Goal: Task Accomplishment & Management: Manage account settings

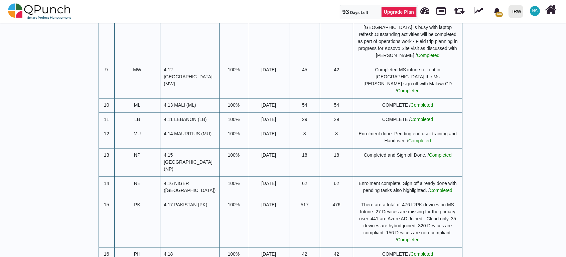
scroll to position [1261, 0]
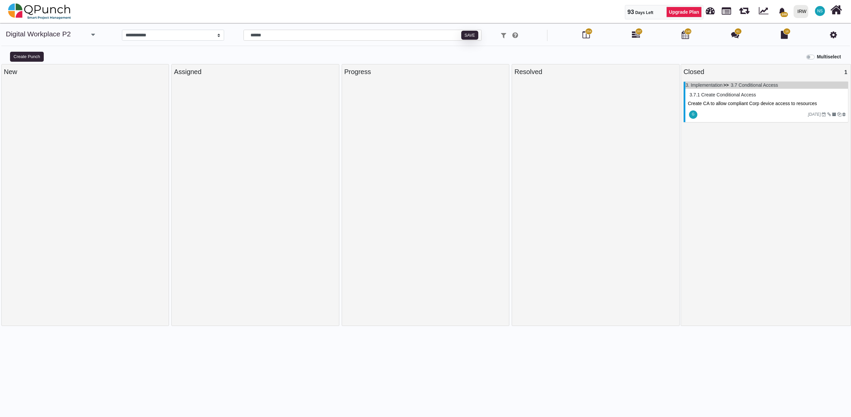
select select "****"
click at [297, 36] on input "******" at bounding box center [362, 35] width 238 height 11
type input "*"
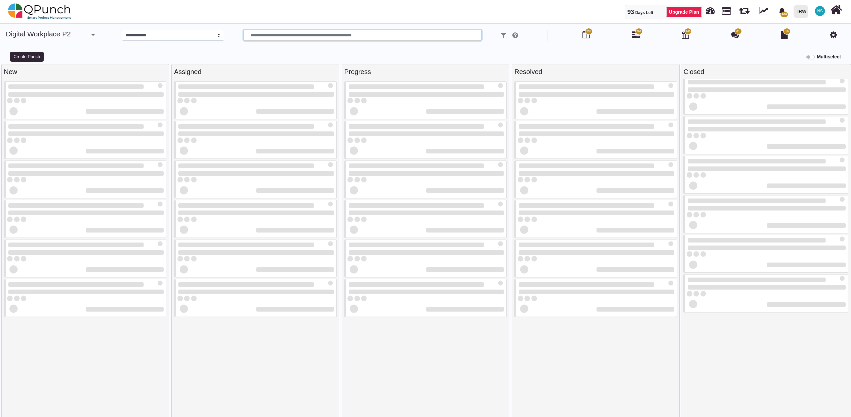
scroll to position [4, 0]
click at [39, 33] on link "Digital Workplace P2" at bounding box center [38, 34] width 65 height 8
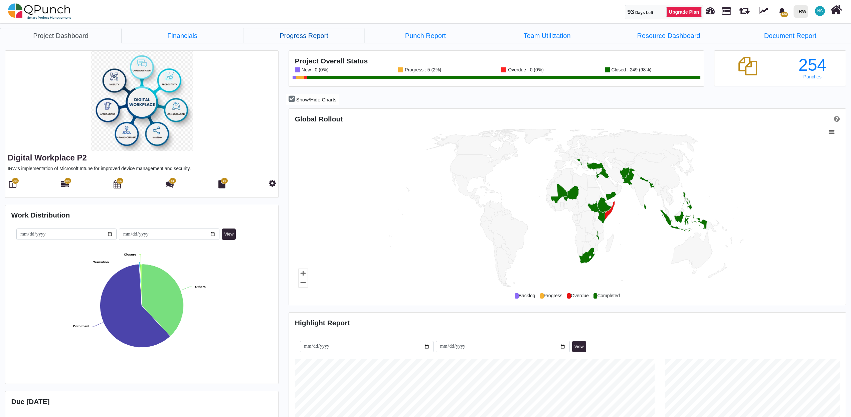
click at [299, 37] on link "Progress Report" at bounding box center [304, 35] width 122 height 15
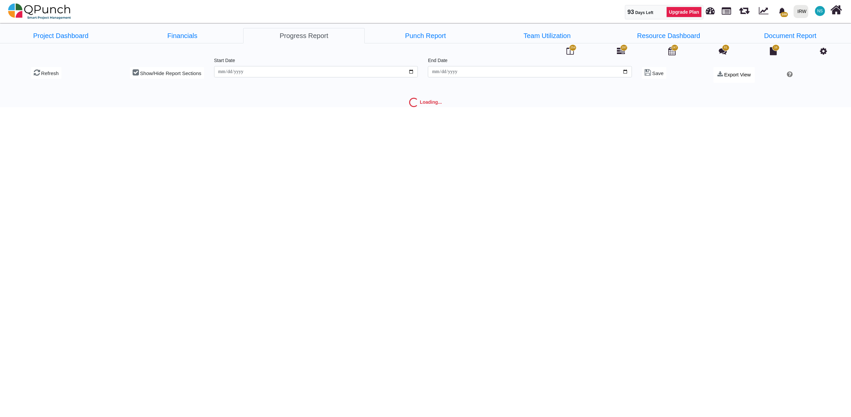
type input "**********"
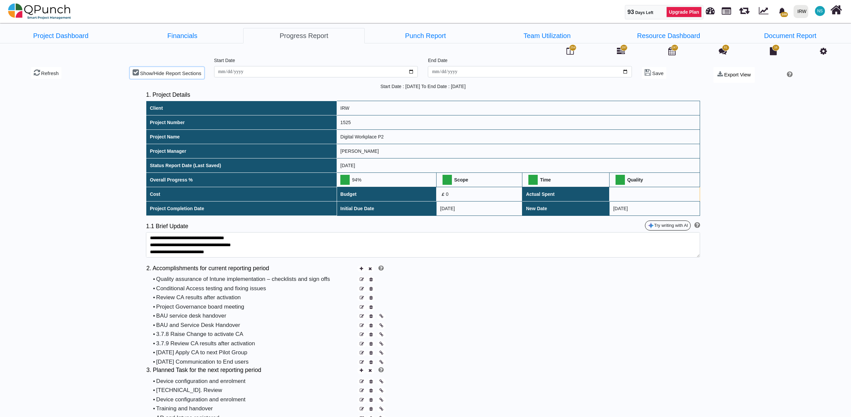
click at [137, 73] on icon at bounding box center [136, 72] width 6 height 7
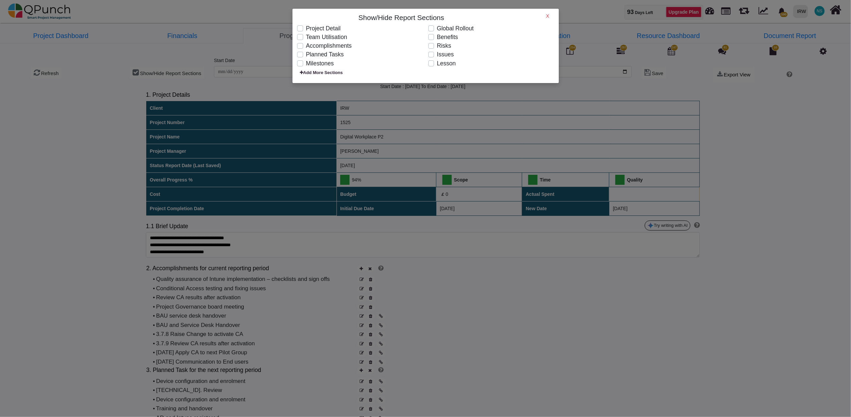
click at [548, 14] on h6 "X" at bounding box center [547, 16] width 3 height 6
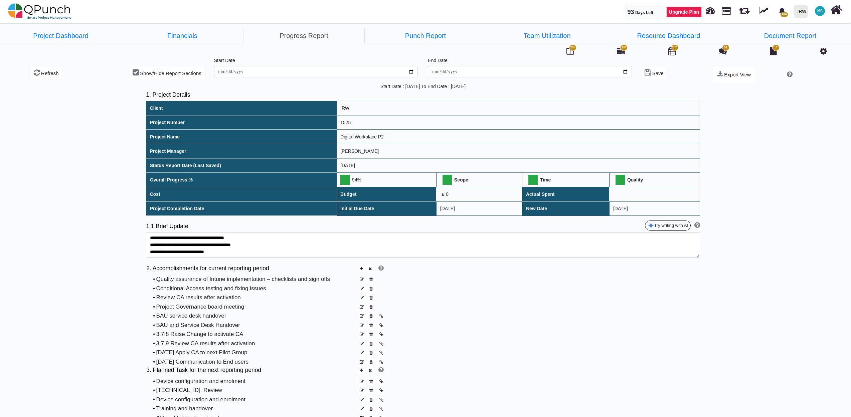
click at [822, 49] on icon at bounding box center [823, 51] width 7 height 8
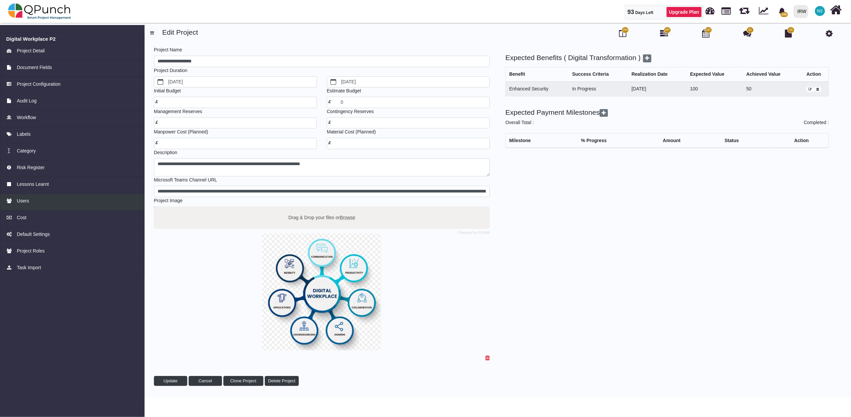
click at [25, 202] on span "Users" at bounding box center [23, 201] width 12 height 7
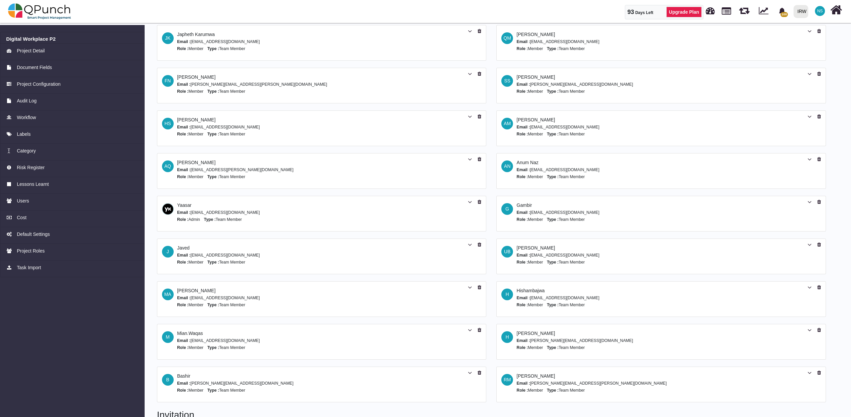
scroll to position [148, 0]
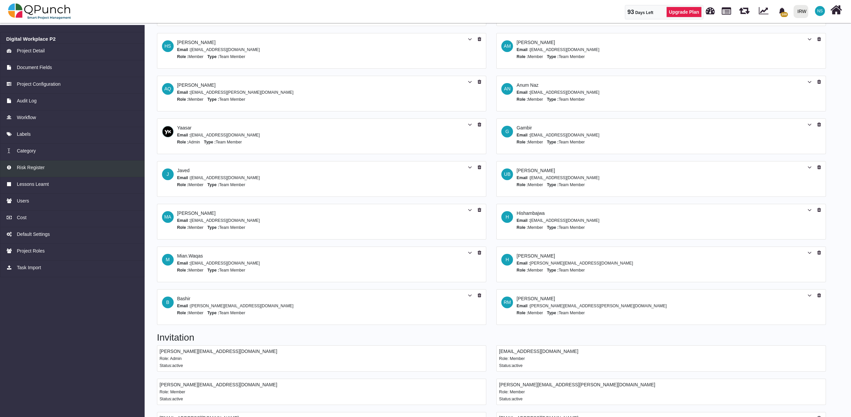
click at [41, 170] on span "Risk Register" at bounding box center [31, 167] width 28 height 7
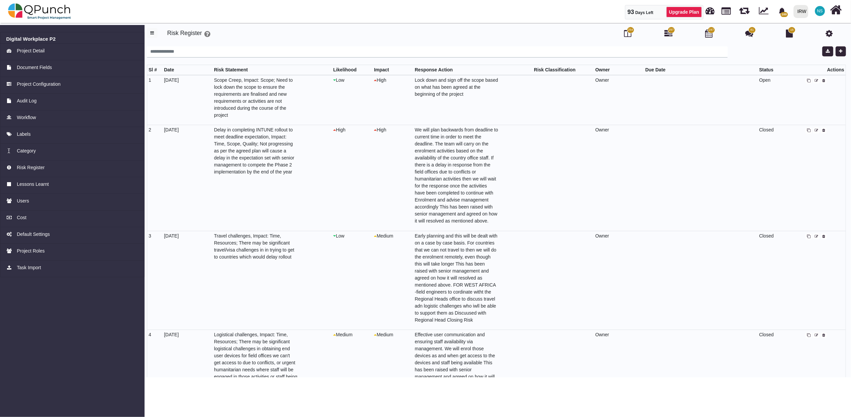
click at [809, 79] on icon at bounding box center [809, 81] width 4 height 4
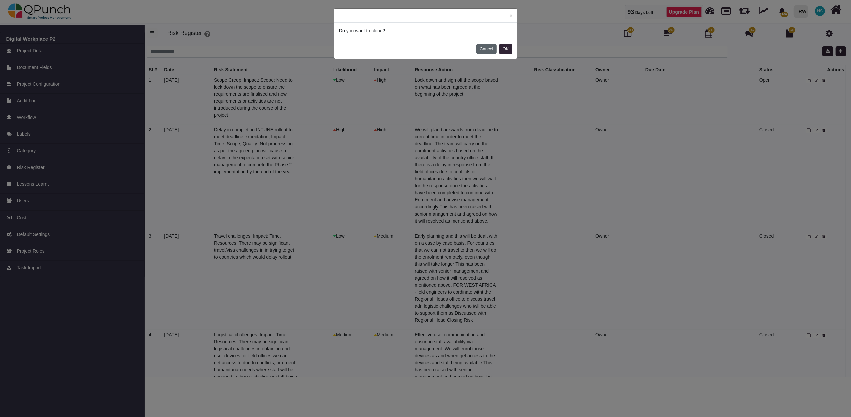
click at [491, 50] on button "Cancel" at bounding box center [487, 49] width 20 height 10
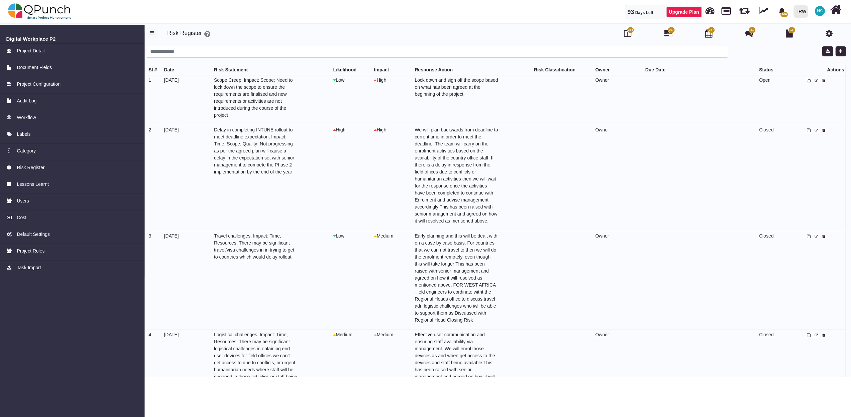
click at [815, 80] on icon at bounding box center [817, 81] width 4 height 4
select select "*"
select select
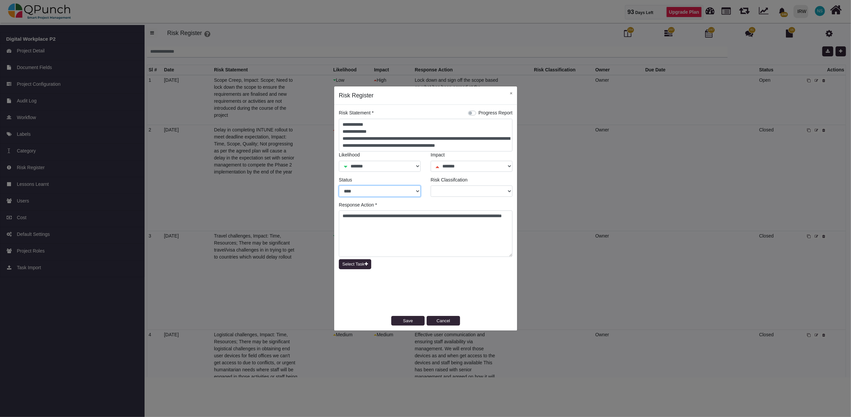
click at [417, 191] on select "**** ******* ******" at bounding box center [380, 191] width 82 height 11
select select "*"
click at [339, 186] on select "**** ******* ******" at bounding box center [380, 191] width 82 height 11
click at [409, 323] on button "Save" at bounding box center [407, 321] width 33 height 10
select select
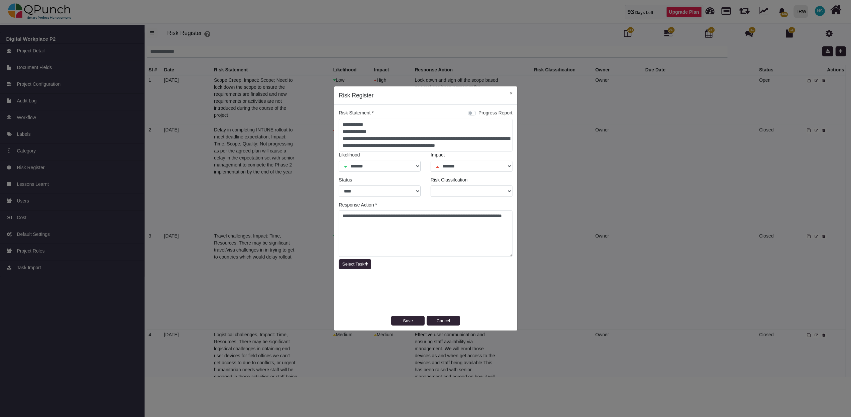
select select "*"
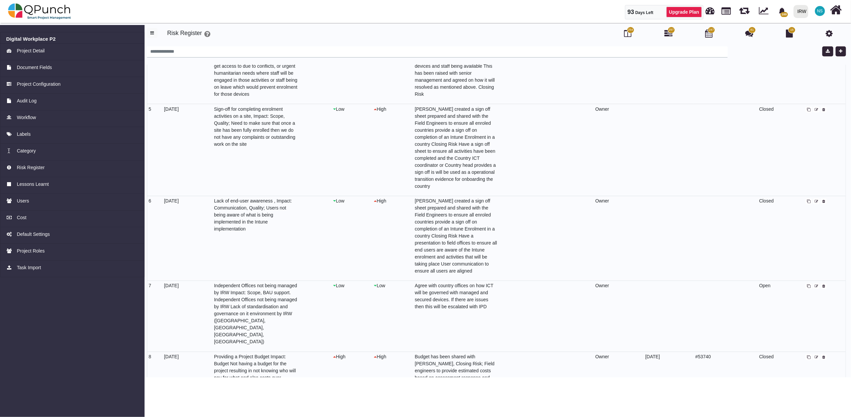
scroll to position [445, 0]
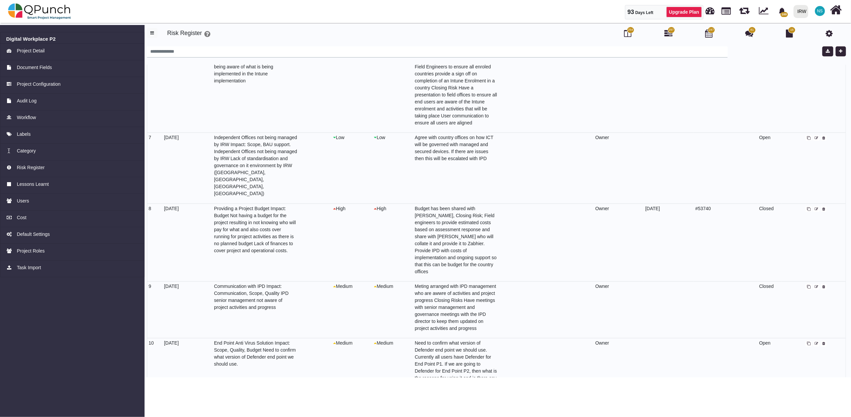
click at [816, 137] on icon at bounding box center [817, 139] width 4 height 4
select select "*"
select select
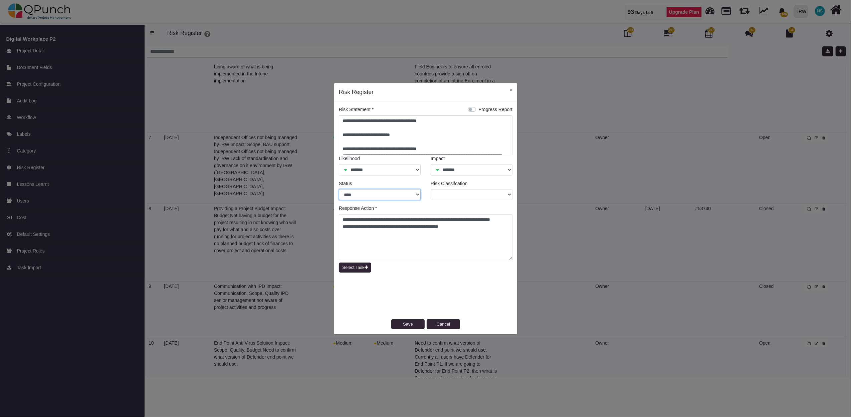
click at [417, 196] on select "**** ******* ******" at bounding box center [380, 194] width 82 height 11
select select "*"
click at [339, 189] on select "**** ******* ******" at bounding box center [380, 194] width 82 height 11
click at [409, 326] on button "Save" at bounding box center [407, 325] width 33 height 10
select select
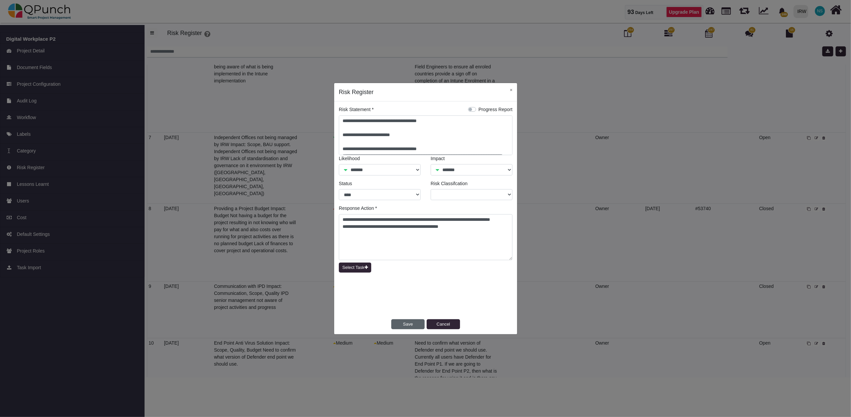
select select "*"
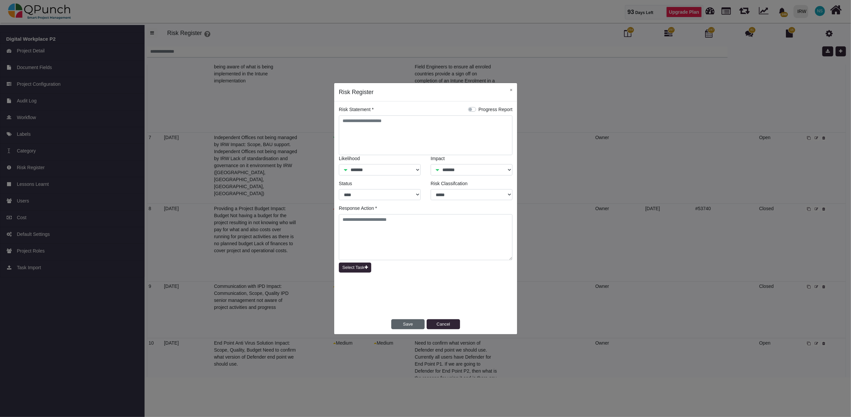
select select "*"
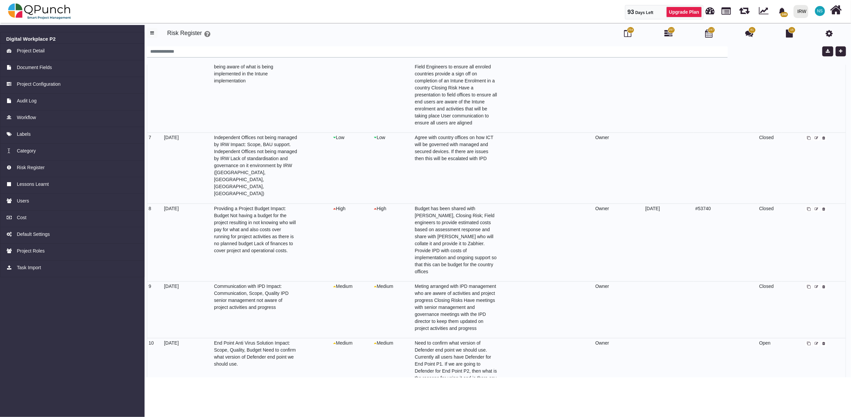
scroll to position [448, 0]
click at [815, 340] on icon at bounding box center [817, 342] width 4 height 4
select select "*"
select select
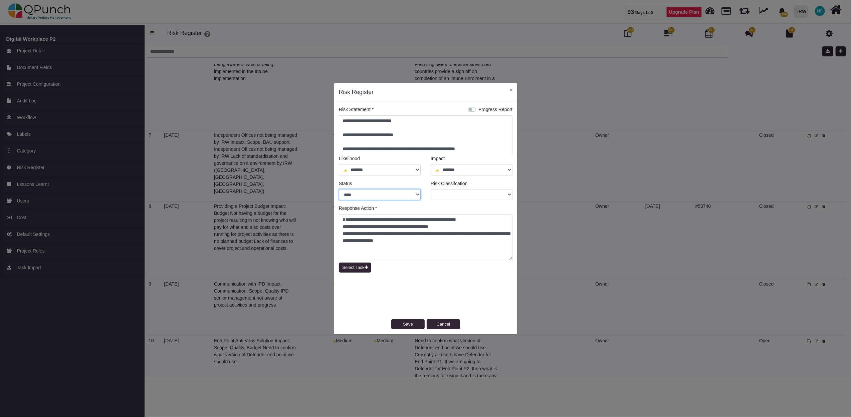
click at [415, 194] on select "**** ******* ******" at bounding box center [380, 194] width 82 height 11
select select "*"
click at [339, 189] on select "**** ******* ******" at bounding box center [380, 194] width 82 height 11
click at [412, 327] on button "Save" at bounding box center [407, 325] width 33 height 10
click at [511, 91] on button "×" at bounding box center [511, 90] width 12 height 14
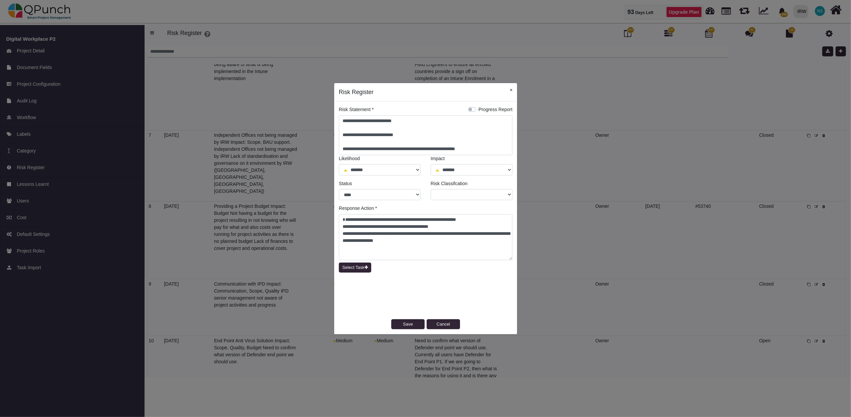
select select
select select "*"
select select
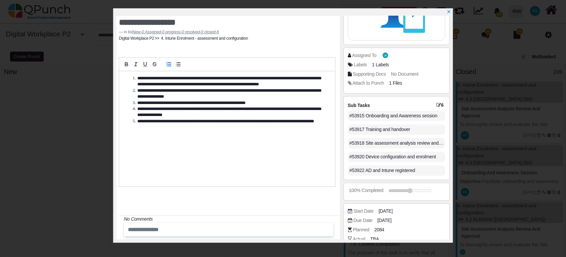
scroll to position [139, 0]
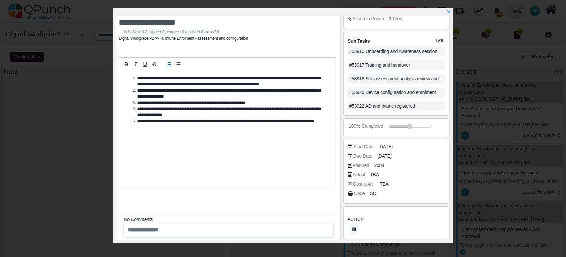
click at [385, 50] on div "#53915 Onboarding and Awareness session" at bounding box center [397, 51] width 98 height 10
click at [438, 41] on icon at bounding box center [439, 40] width 5 height 5
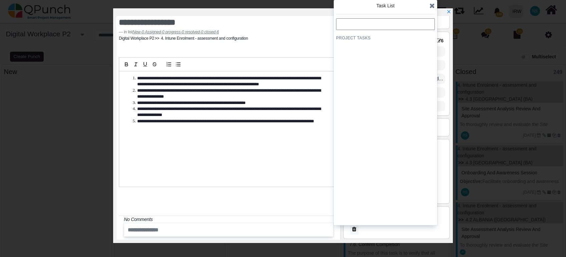
click at [356, 38] on h4 "Project Tasks" at bounding box center [385, 37] width 99 height 5
click at [431, 7] on icon at bounding box center [432, 5] width 5 height 7
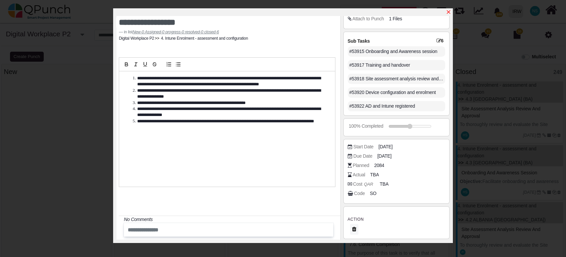
click at [449, 13] on icon "x" at bounding box center [449, 12] width 4 height 4
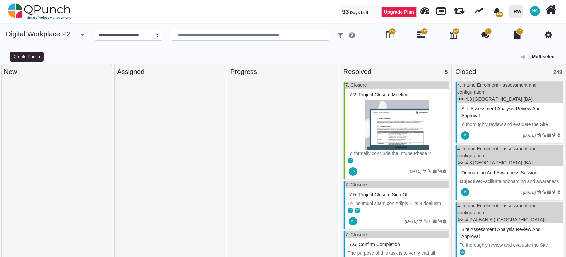
click at [390, 33] on span "254" at bounding box center [391, 31] width 5 height 5
click at [423, 34] on span "297" at bounding box center [423, 31] width 7 height 7
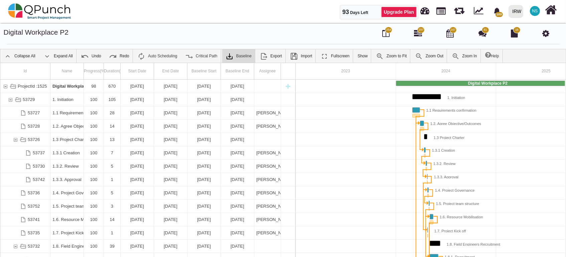
scroll to position [0, 67]
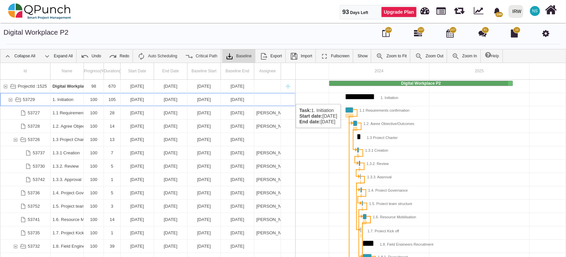
click at [7, 98] on div "53729" at bounding box center [10, 99] width 6 height 13
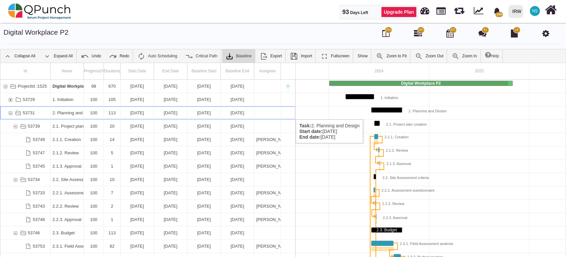
click at [12, 113] on div "53731" at bounding box center [10, 113] width 6 height 13
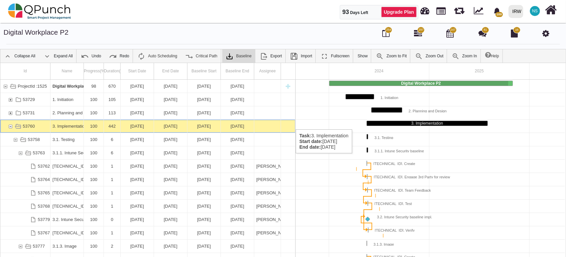
click at [10, 123] on div "53760" at bounding box center [10, 126] width 6 height 13
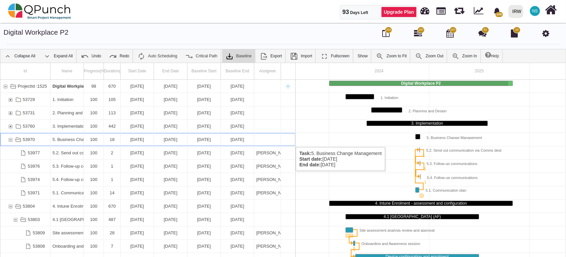
click at [8, 141] on div "53970" at bounding box center [10, 139] width 6 height 13
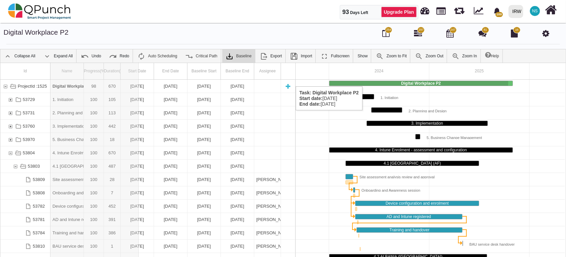
drag, startPoint x: 85, startPoint y: 74, endPoint x: 139, endPoint y: 80, distance: 54.0
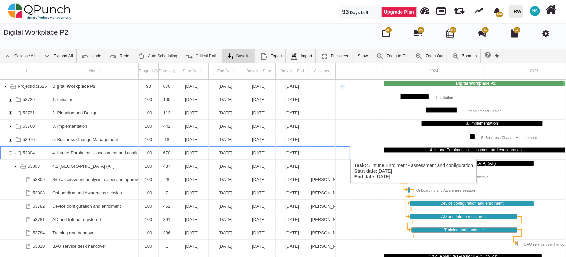
click at [11, 153] on div "53804" at bounding box center [10, 153] width 6 height 13
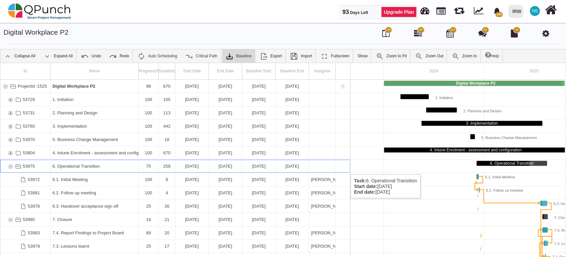
click at [9, 168] on div "53975" at bounding box center [10, 166] width 6 height 13
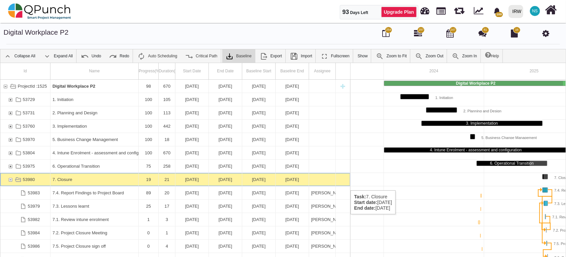
click at [8, 180] on div "53980" at bounding box center [10, 179] width 6 height 13
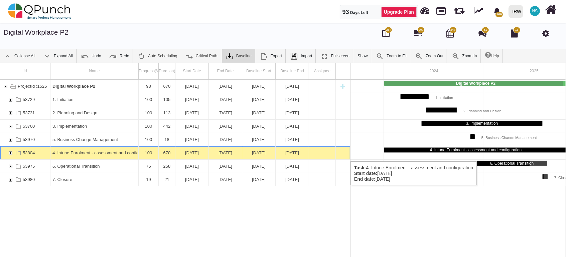
click at [10, 155] on div "53804" at bounding box center [10, 153] width 6 height 13
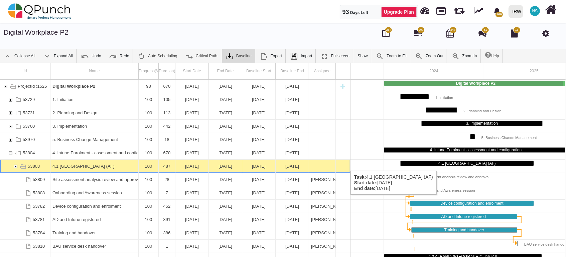
click at [13, 165] on div "53803" at bounding box center [15, 166] width 6 height 13
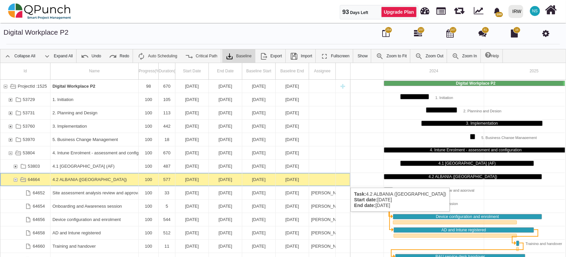
click at [15, 181] on div "64664" at bounding box center [15, 179] width 6 height 13
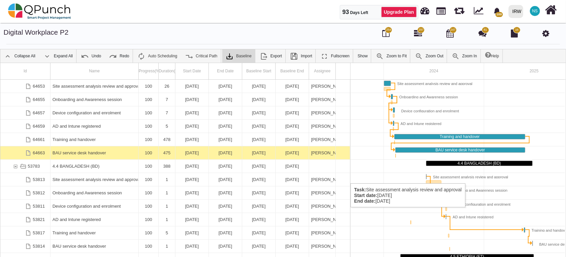
scroll to position [40, 0]
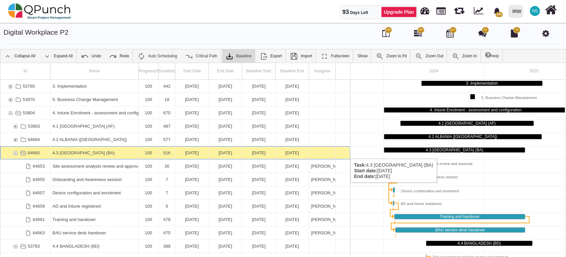
click at [15, 152] on div "64665" at bounding box center [15, 153] width 6 height 13
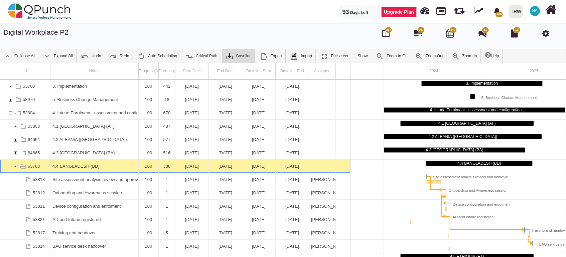
click at [15, 163] on div "53783" at bounding box center [15, 166] width 6 height 13
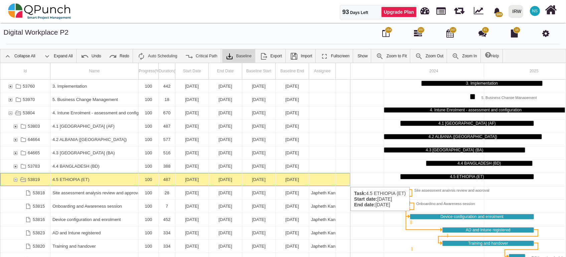
click at [15, 181] on div "53819" at bounding box center [15, 179] width 6 height 13
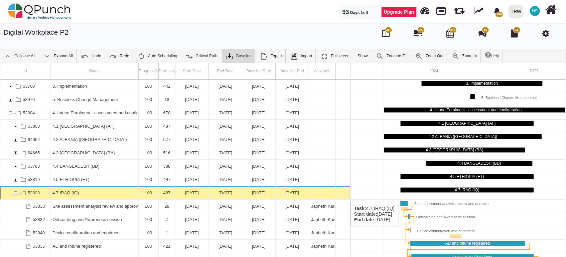
click at [15, 195] on div "53828" at bounding box center [15, 193] width 6 height 13
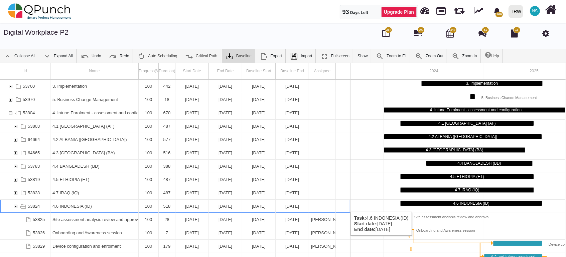
click at [14, 205] on div "53824" at bounding box center [15, 206] width 6 height 13
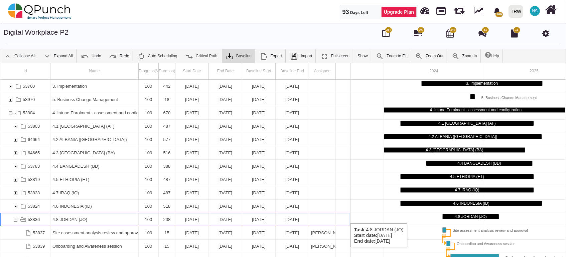
click at [13, 217] on div "53836" at bounding box center [15, 219] width 6 height 13
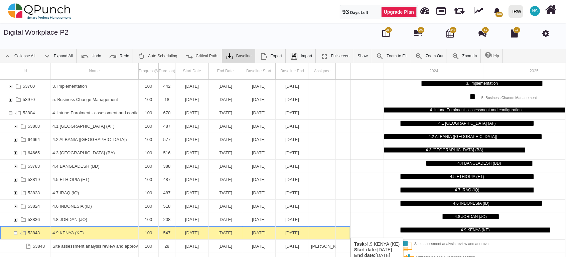
click at [15, 233] on div "53843" at bounding box center [15, 233] width 6 height 13
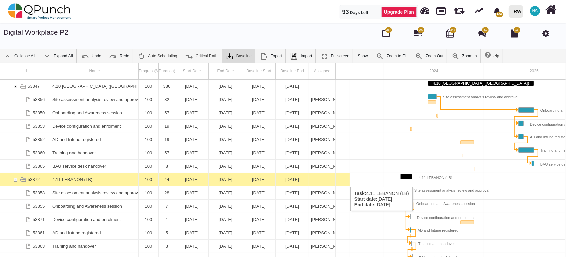
scroll to position [160, 0]
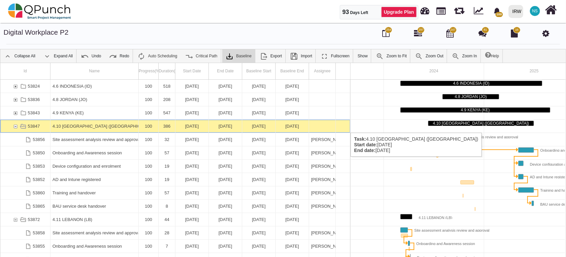
click at [16, 126] on div "53847" at bounding box center [15, 126] width 6 height 13
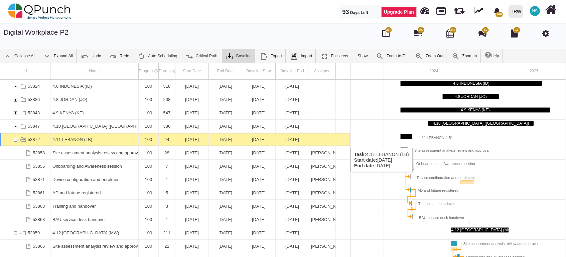
click at [15, 142] on div "53872" at bounding box center [15, 139] width 6 height 13
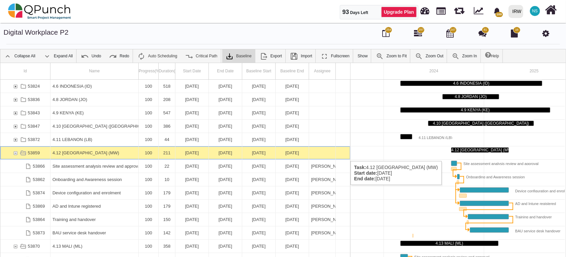
click at [15, 155] on div "53859" at bounding box center [15, 153] width 6 height 13
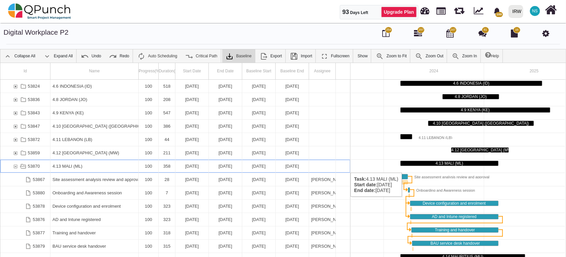
click at [15, 167] on div "53870" at bounding box center [15, 166] width 6 height 13
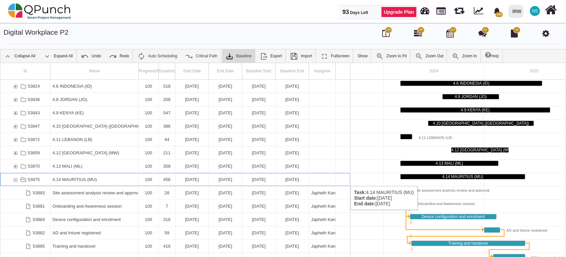
click at [15, 180] on div "53875" at bounding box center [15, 179] width 6 height 13
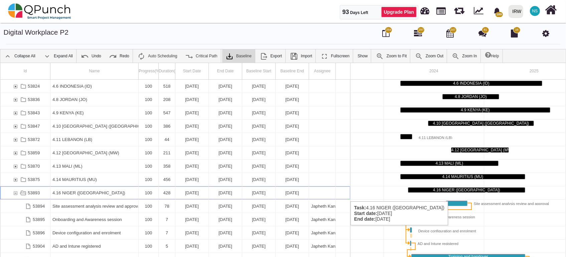
click at [15, 195] on div "53893" at bounding box center [15, 193] width 6 height 13
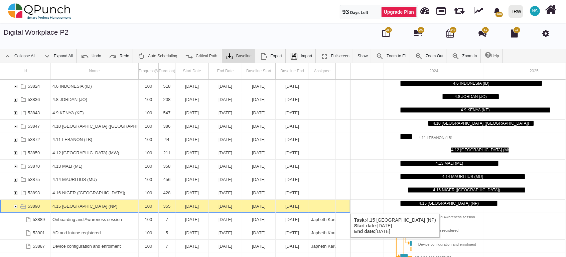
click at [15, 207] on div "53890" at bounding box center [15, 206] width 6 height 13
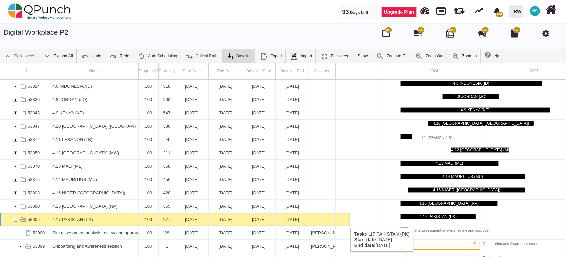
click at [15, 221] on div "53905" at bounding box center [15, 219] width 6 height 13
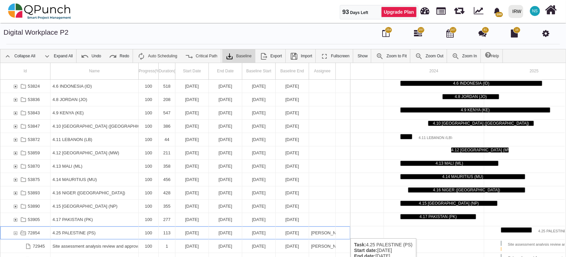
click at [13, 232] on div "72854" at bounding box center [15, 233] width 6 height 13
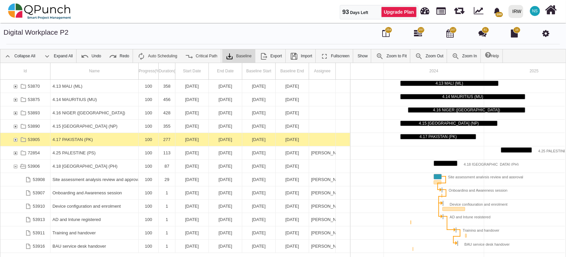
scroll to position [200, 0]
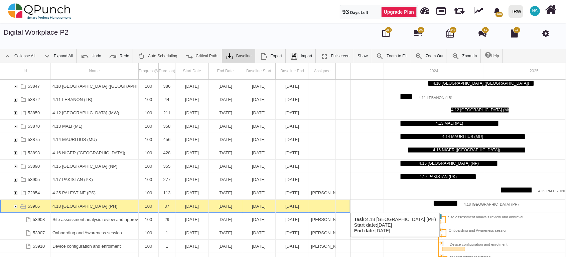
click at [16, 207] on div "53906" at bounding box center [15, 206] width 6 height 13
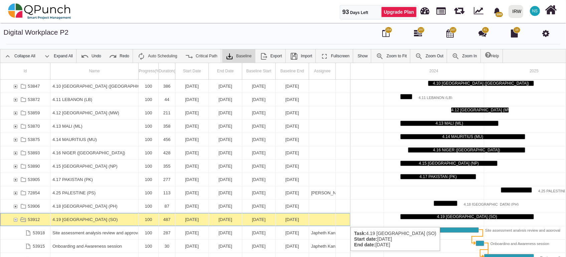
click at [15, 221] on div "53912" at bounding box center [15, 219] width 6 height 13
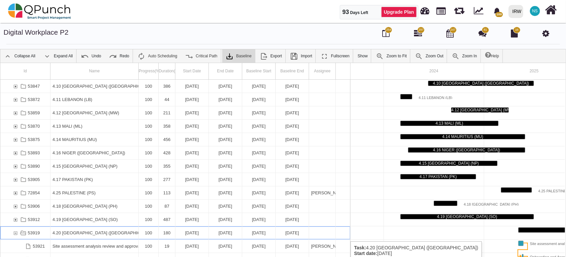
click at [15, 235] on div "53919" at bounding box center [15, 233] width 6 height 13
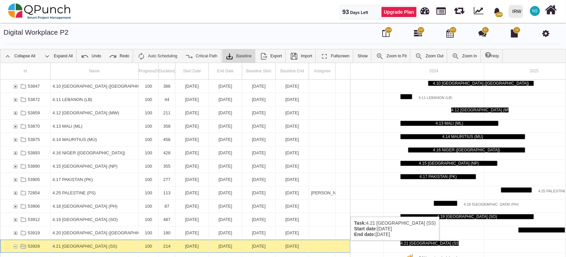
click at [15, 248] on div "53928" at bounding box center [15, 246] width 6 height 13
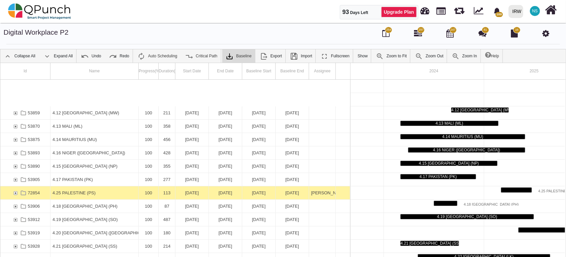
scroll to position [281, 0]
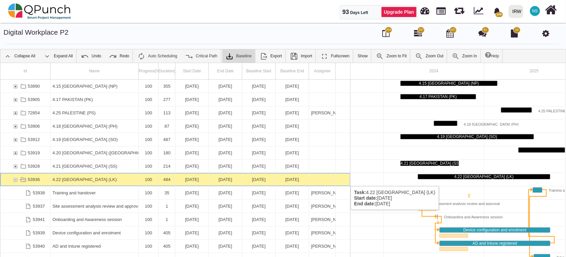
click at [13, 179] on div "53936" at bounding box center [15, 179] width 6 height 13
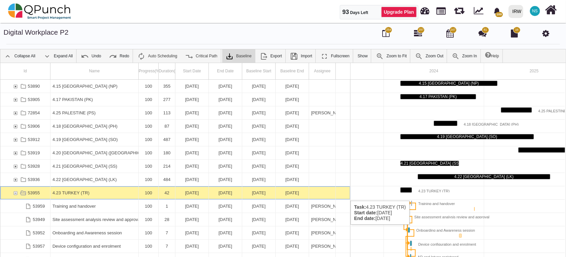
click at [16, 194] on div "53955" at bounding box center [15, 193] width 6 height 13
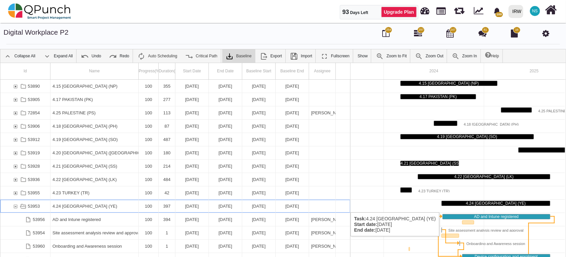
click at [17, 206] on div "53953" at bounding box center [15, 206] width 6 height 13
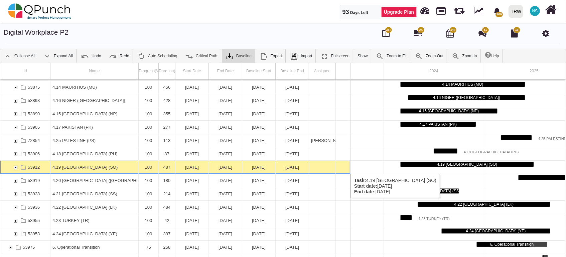
click at [17, 168] on div "53912" at bounding box center [15, 167] width 6 height 13
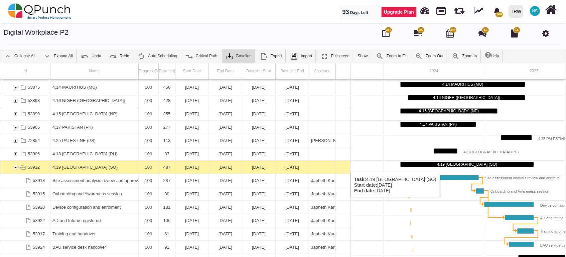
scroll to position [293, 0]
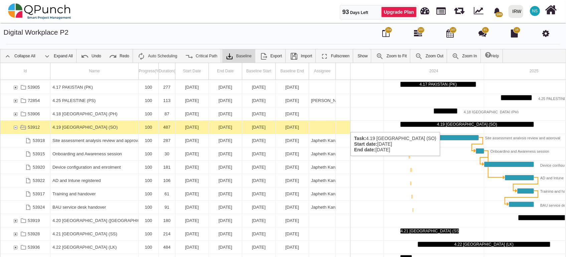
click at [15, 126] on div "53912" at bounding box center [15, 127] width 6 height 13
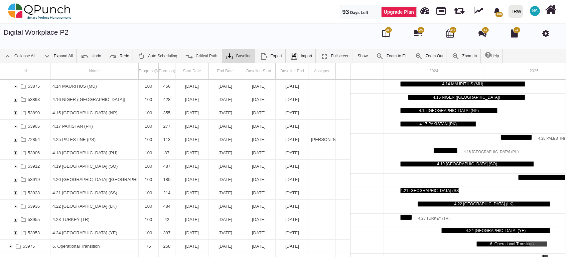
scroll to position [0, 0]
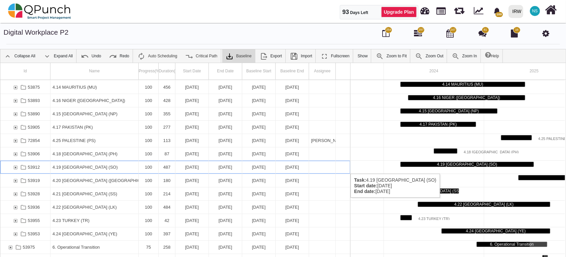
click at [13, 167] on div "53912" at bounding box center [15, 167] width 6 height 13
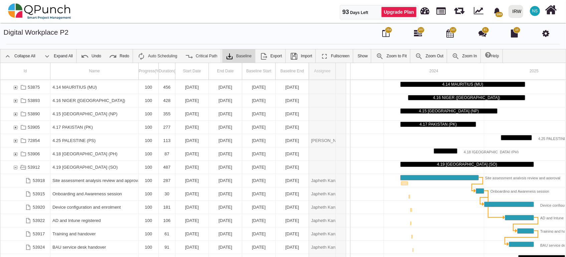
drag, startPoint x: 334, startPoint y: 71, endPoint x: 347, endPoint y: 69, distance: 12.8
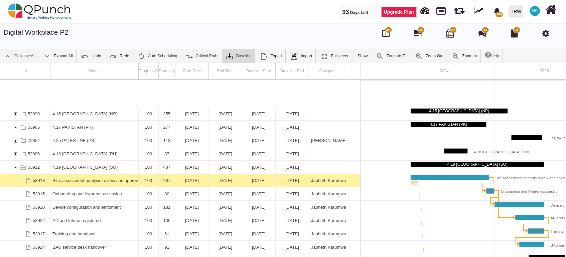
scroll to position [293, 0]
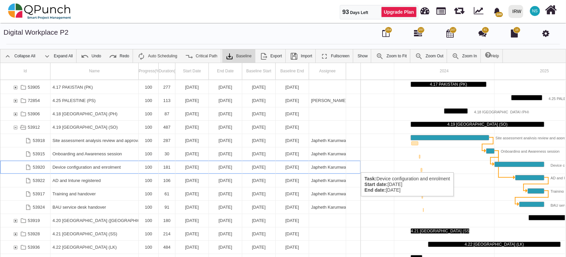
click at [99, 166] on div "Device configuration and enrolment" at bounding box center [94, 167] width 84 height 13
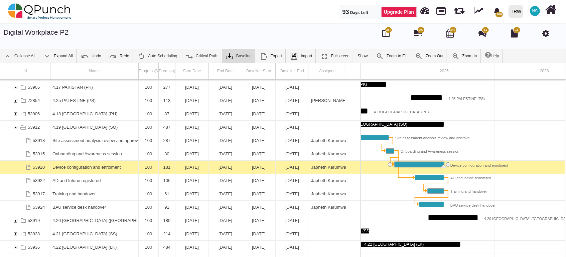
click at [99, 166] on div "Device configuration and enrolment" at bounding box center [94, 167] width 84 height 13
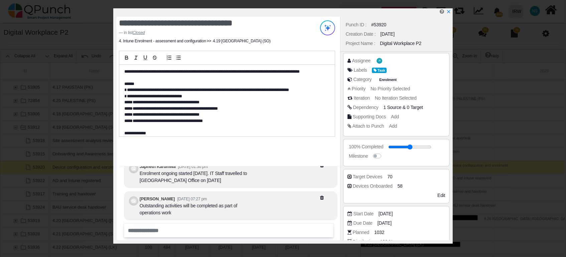
click at [379, 181] on div "Devices Onboarded" at bounding box center [368, 177] width 30 height 7
click at [406, 182] on div "Target Devices 70" at bounding box center [396, 178] width 98 height 9
click at [402, 185] on div "Devices Onboarded 58" at bounding box center [397, 186] width 101 height 7
click at [443, 197] on span "Edit" at bounding box center [441, 195] width 8 height 5
click at [441, 196] on span "Done" at bounding box center [439, 195] width 11 height 5
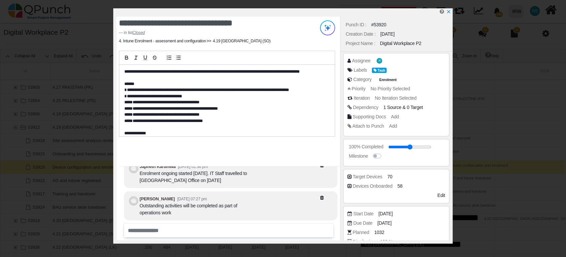
click at [385, 179] on div "Target Devices 70" at bounding box center [397, 177] width 101 height 7
click at [376, 178] on div "Target Devices" at bounding box center [368, 177] width 30 height 7
drag, startPoint x: 376, startPoint y: 178, endPoint x: 388, endPoint y: 176, distance: 11.7
click at [388, 176] on span "70" at bounding box center [390, 177] width 5 height 7
click at [401, 187] on span "58" at bounding box center [400, 186] width 5 height 7
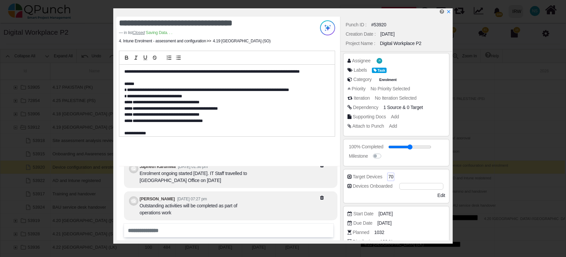
drag, startPoint x: 418, startPoint y: 186, endPoint x: 356, endPoint y: 178, distance: 62.6
click at [356, 178] on div "Target Devices 70 Devices Onboarded **" at bounding box center [396, 183] width 98 height 19
type input "**"
click at [447, 13] on icon "x" at bounding box center [448, 11] width 5 height 5
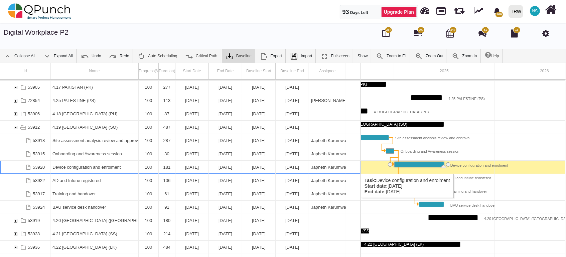
click at [95, 168] on div "Device configuration and enrolment" at bounding box center [94, 167] width 84 height 13
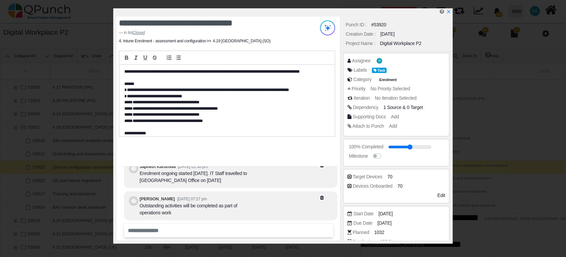
click at [441, 198] on span "Edit" at bounding box center [441, 195] width 8 height 5
click at [379, 181] on div "Devices Onboarded" at bounding box center [368, 177] width 30 height 7
click at [400, 186] on span "70" at bounding box center [400, 186] width 5 height 7
type input "*"
type input "**"
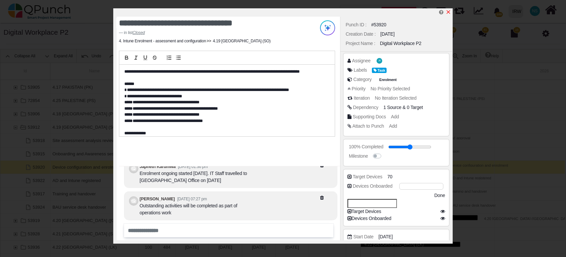
click at [448, 13] on icon "x" at bounding box center [449, 12] width 4 height 4
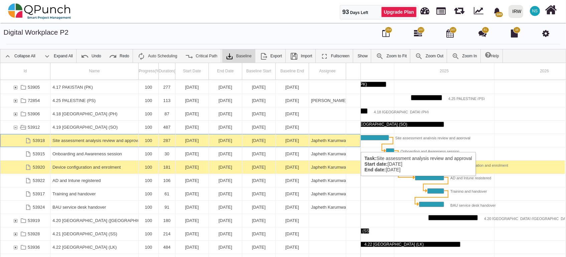
click at [87, 146] on div "Site assessment analysis review and approval" at bounding box center [94, 140] width 84 height 13
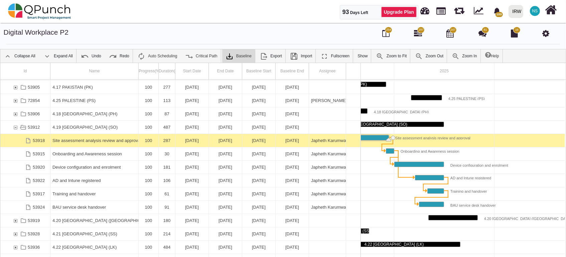
scroll to position [0, 83]
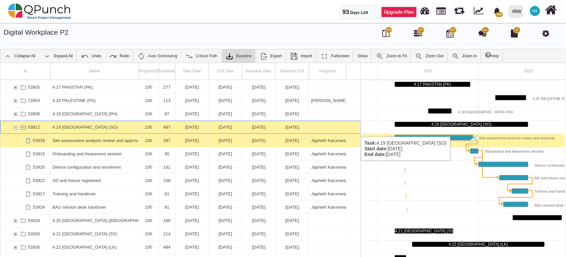
click at [90, 130] on div "4.19 [GEOGRAPHIC_DATA] (SO)" at bounding box center [94, 127] width 84 height 13
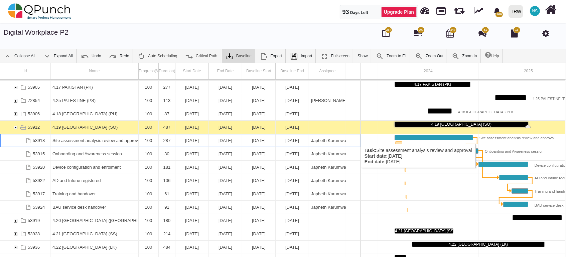
click at [92, 138] on div "Site assessment analysis review and approval" at bounding box center [94, 140] width 84 height 13
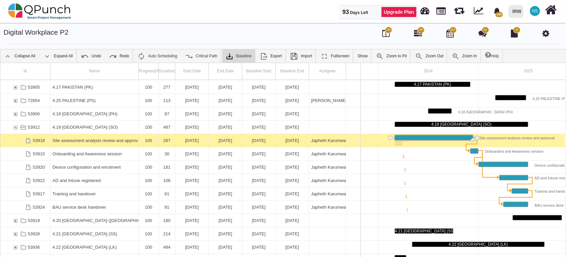
click at [92, 138] on div "Site assessment analysis review and approval" at bounding box center [94, 140] width 84 height 13
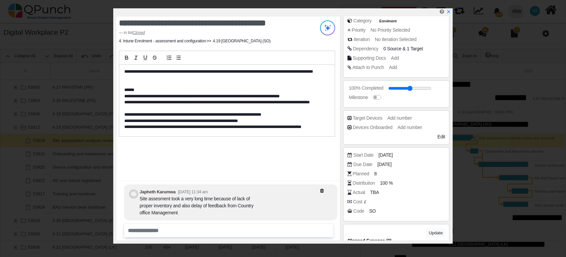
scroll to position [0, 0]
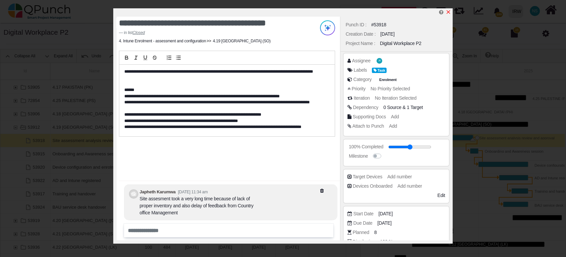
click at [448, 11] on icon "x" at bounding box center [448, 11] width 5 height 5
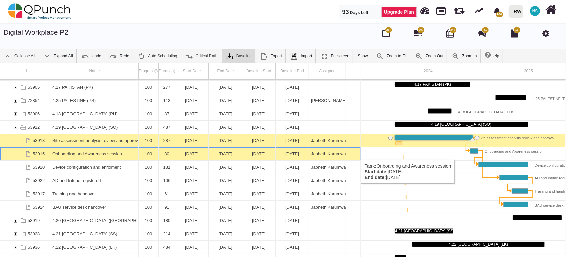
click at [87, 153] on div "Onboarding and Awareness session" at bounding box center [94, 154] width 84 height 13
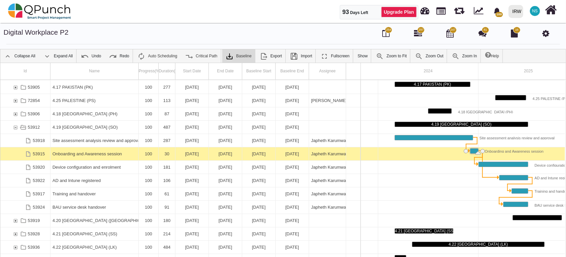
scroll to position [0, 158]
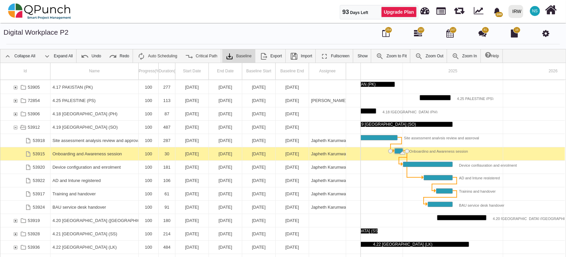
click at [87, 153] on div "Onboarding and Awareness session" at bounding box center [94, 154] width 84 height 13
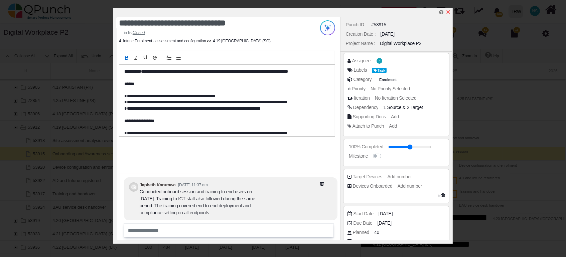
click at [448, 13] on icon "x" at bounding box center [448, 11] width 5 height 5
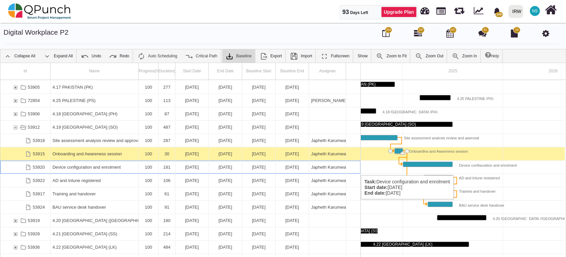
click at [70, 169] on div "Device configuration and enrolment" at bounding box center [94, 167] width 84 height 13
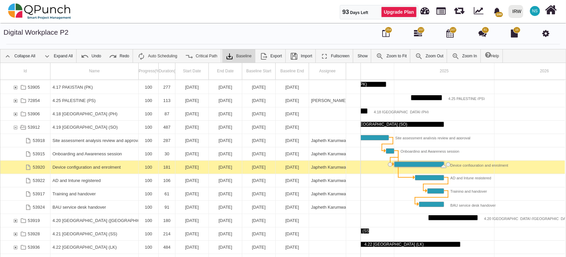
click at [70, 169] on div "Device configuration and enrolment" at bounding box center [94, 167] width 84 height 13
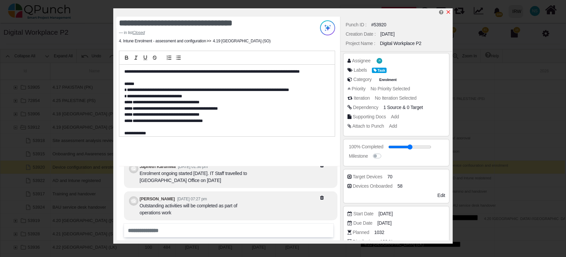
click at [449, 11] on icon "x" at bounding box center [448, 11] width 5 height 5
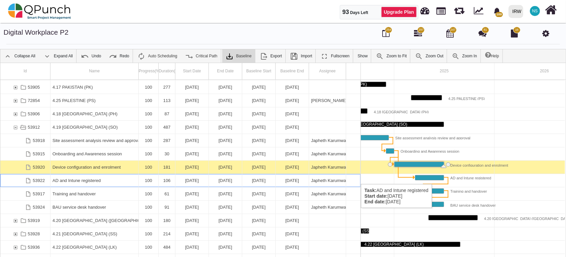
click at [68, 178] on div "AD and Intune registered" at bounding box center [94, 180] width 84 height 13
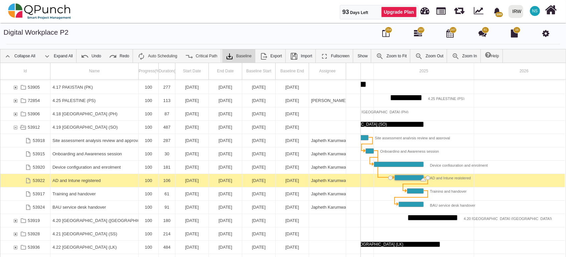
click at [68, 178] on div "AD and Intune registered" at bounding box center [94, 180] width 84 height 13
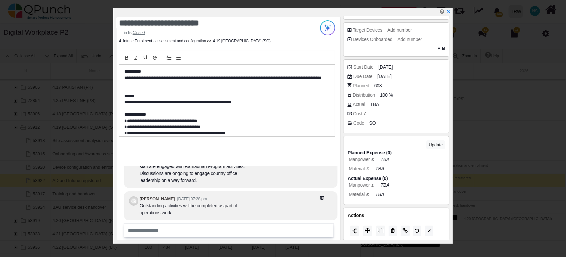
scroll to position [227, 0]
click at [447, 12] on icon "x" at bounding box center [448, 11] width 5 height 5
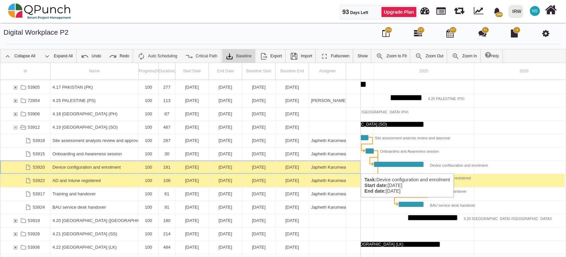
click at [95, 167] on div "Device configuration and enrolment" at bounding box center [94, 167] width 84 height 13
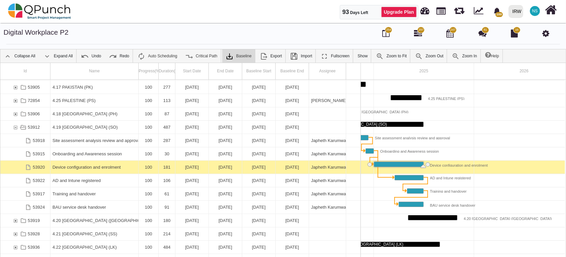
scroll to position [0, 167]
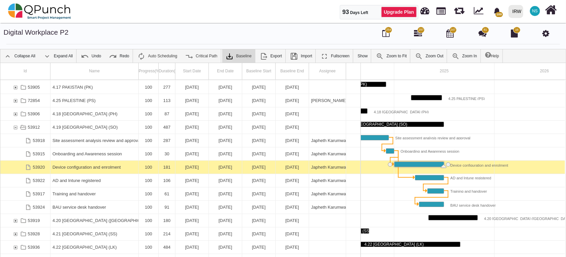
click at [95, 167] on div "Device configuration and enrolment" at bounding box center [94, 167] width 84 height 13
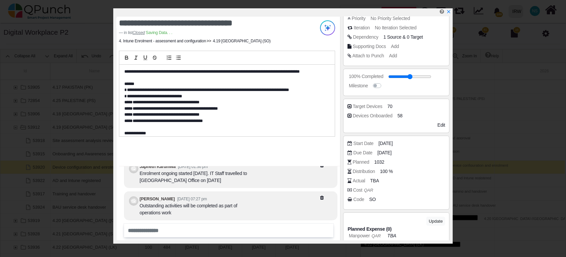
scroll to position [74, 0]
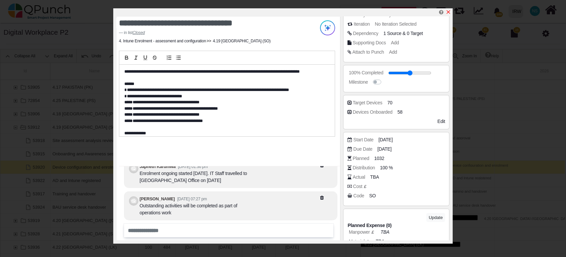
click at [448, 13] on icon "x" at bounding box center [449, 12] width 4 height 4
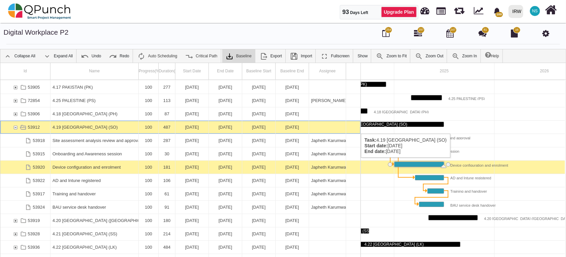
click at [57, 127] on div "4.19 [GEOGRAPHIC_DATA] (SO)" at bounding box center [94, 127] width 84 height 13
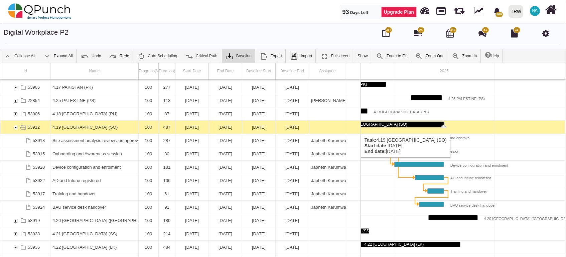
scroll to position [0, 83]
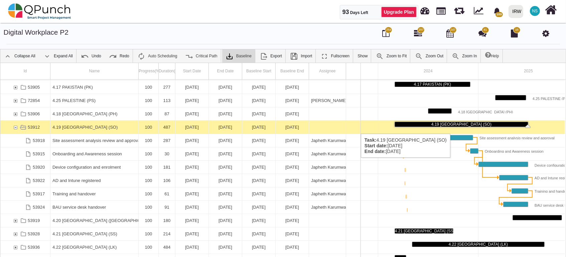
click at [57, 127] on div "4.19 [GEOGRAPHIC_DATA] (SO)" at bounding box center [94, 127] width 84 height 13
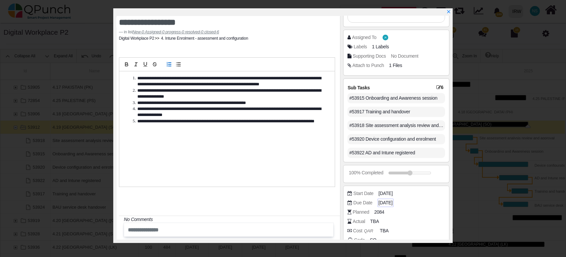
scroll to position [139, 0]
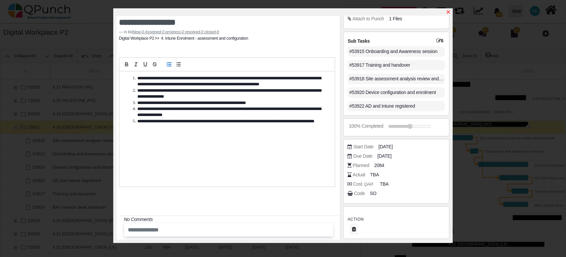
click at [448, 13] on icon "x" at bounding box center [448, 11] width 5 height 5
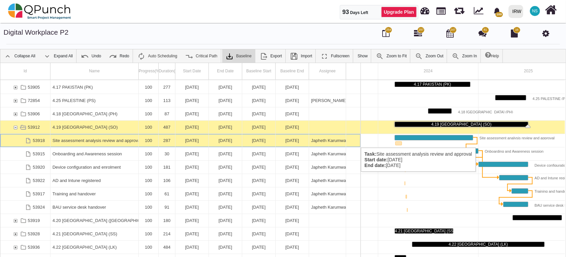
click at [92, 141] on div "Site assessment analysis review and approval" at bounding box center [94, 140] width 84 height 13
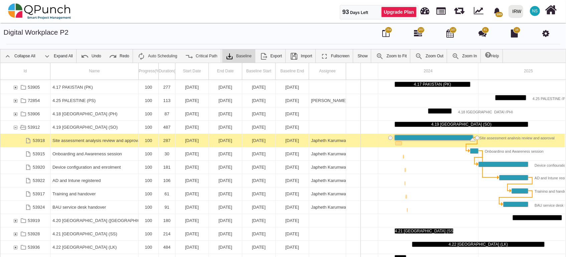
click at [92, 141] on div "Site assessment analysis review and approval" at bounding box center [94, 140] width 84 height 13
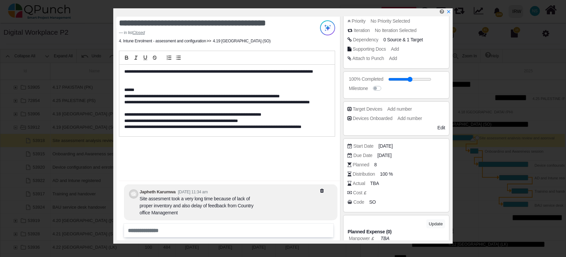
scroll to position [74, 0]
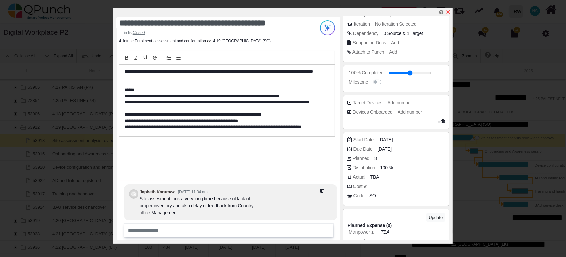
click at [447, 12] on icon "x" at bounding box center [448, 11] width 5 height 5
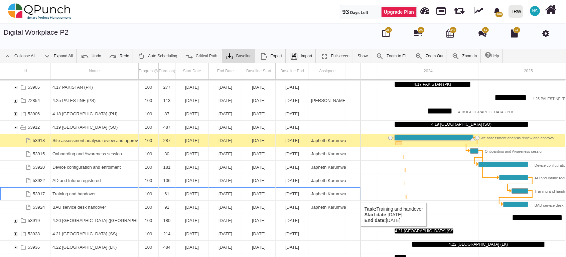
click at [62, 196] on div "Training and handover" at bounding box center [94, 194] width 84 height 13
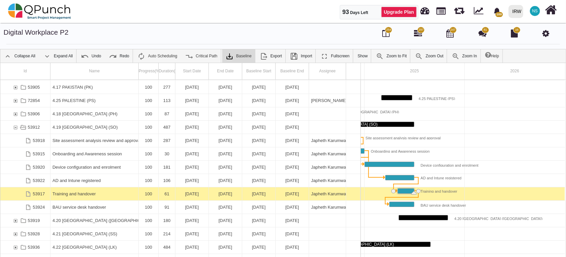
click at [62, 196] on div "Training and handover" at bounding box center [94, 194] width 84 height 13
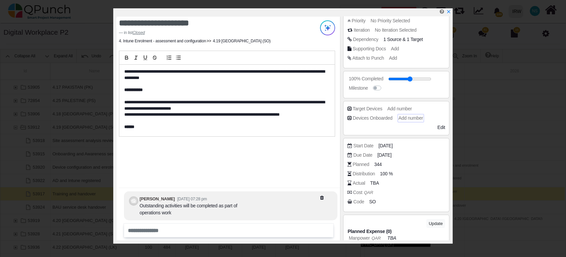
scroll to position [74, 0]
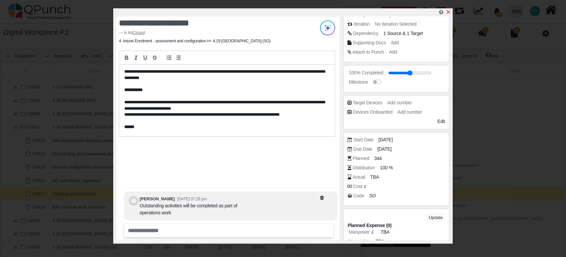
click at [449, 13] on icon "x" at bounding box center [449, 12] width 4 height 4
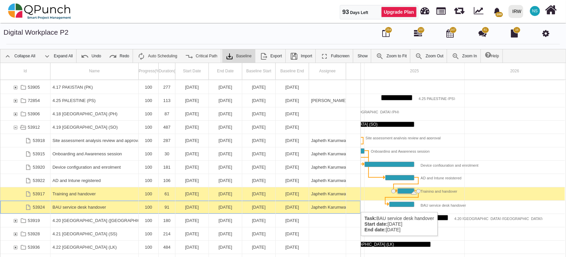
click at [76, 206] on div "BAU service desk handover" at bounding box center [94, 207] width 84 height 13
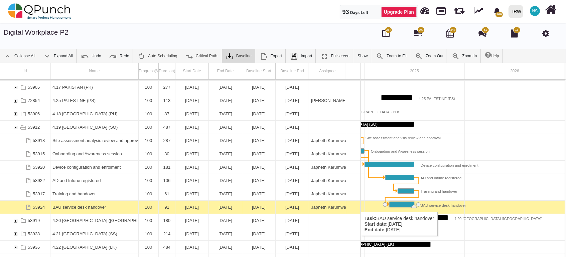
scroll to position [0, 192]
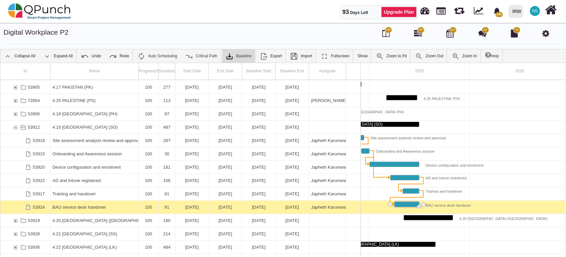
click at [76, 206] on div "BAU service desk handover" at bounding box center [94, 207] width 84 height 13
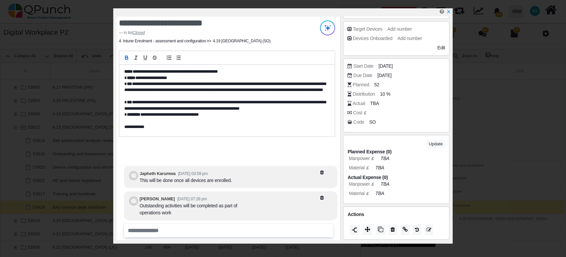
scroll to position [0, 0]
click at [448, 13] on icon "x" at bounding box center [448, 11] width 5 height 5
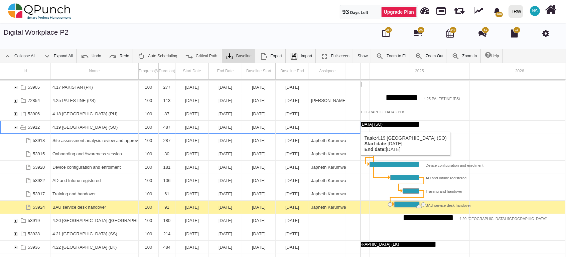
click at [16, 125] on div "53912" at bounding box center [15, 127] width 6 height 13
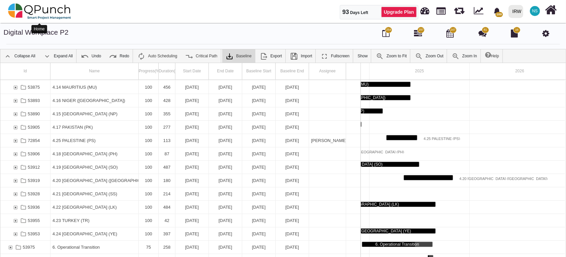
click at [48, 7] on img at bounding box center [39, 11] width 63 height 20
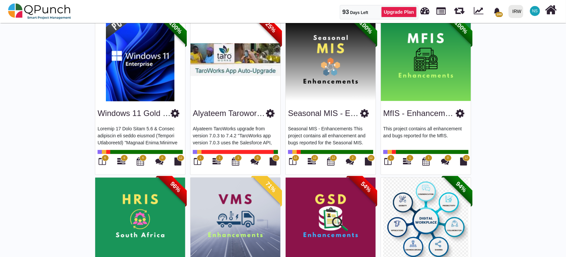
scroll to position [445, 0]
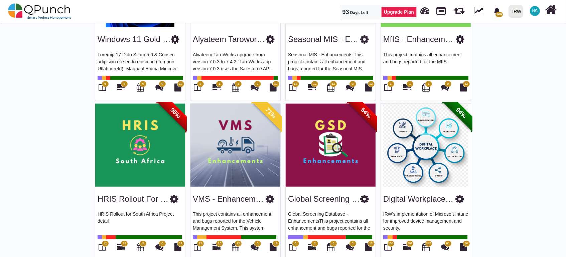
click at [428, 147] on img at bounding box center [426, 145] width 90 height 83
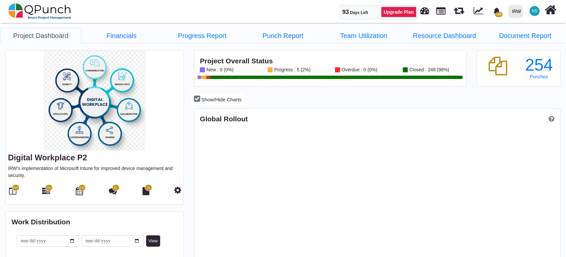
scroll to position [116, 122]
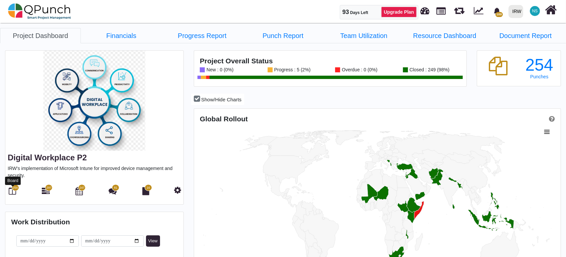
click at [9, 195] on icon at bounding box center [12, 191] width 7 height 8
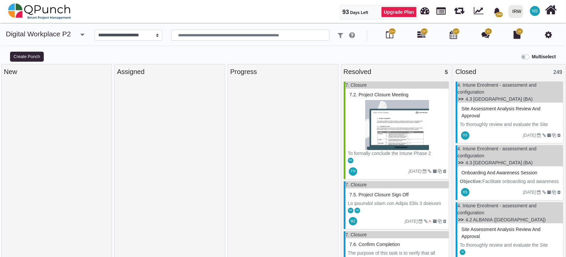
click at [388, 212] on div "NS NS" at bounding box center [396, 210] width 103 height 7
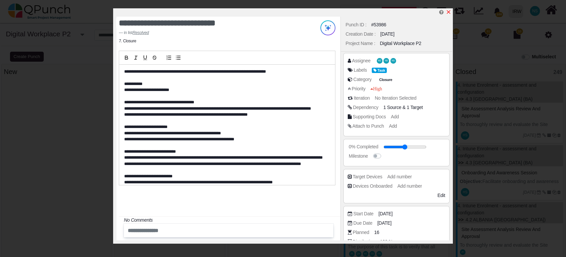
click at [449, 13] on icon "x" at bounding box center [449, 12] width 4 height 4
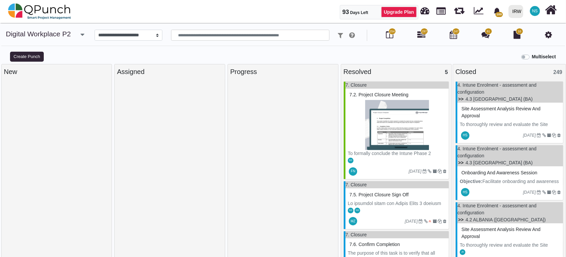
scroll to position [74, 0]
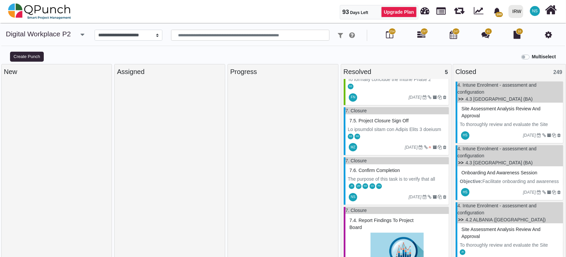
click at [393, 184] on div "JK QM MZ SS FN" at bounding box center [396, 186] width 103 height 7
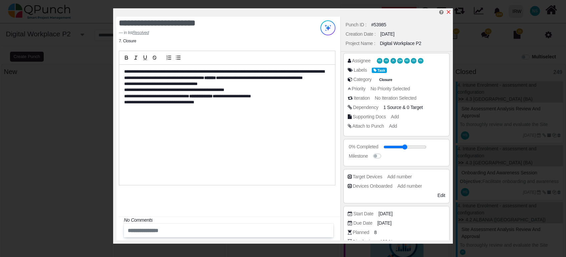
click at [450, 13] on icon "x" at bounding box center [449, 12] width 4 height 4
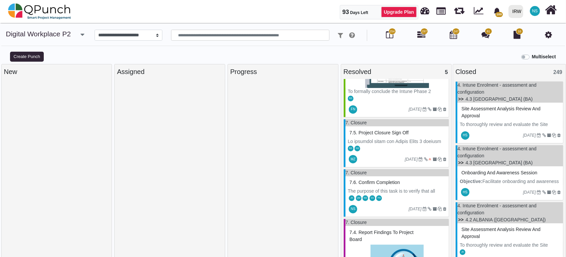
scroll to position [74, 0]
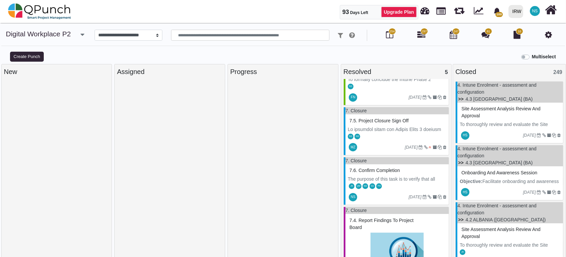
click at [423, 32] on span "297" at bounding box center [424, 31] width 5 height 5
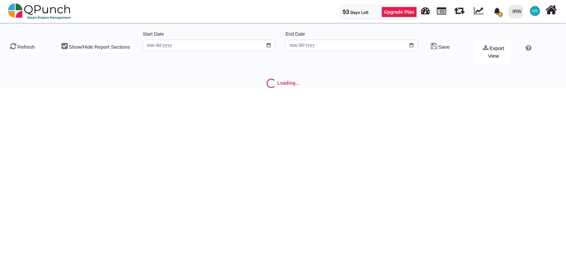
type input "**********"
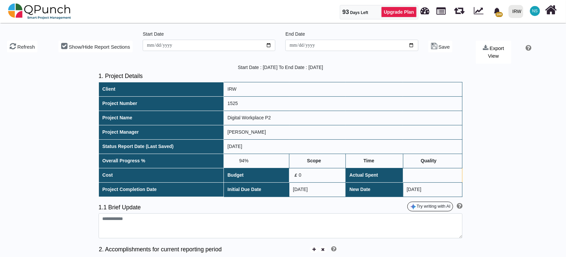
type textarea "**********"
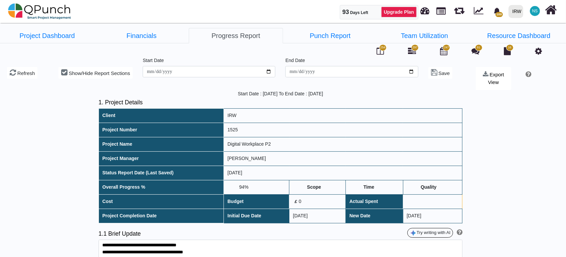
click at [255, 174] on td "03-07-2025" at bounding box center [343, 173] width 238 height 14
click at [247, 174] on td "03-07-2025" at bounding box center [343, 173] width 238 height 14
click at [249, 174] on td "03-07-2025" at bounding box center [343, 173] width 238 height 14
click at [265, 173] on td "[DATE]" at bounding box center [343, 173] width 238 height 14
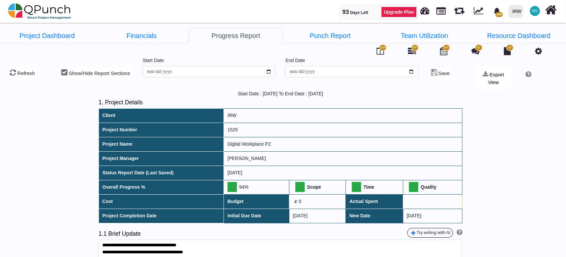
click at [267, 170] on td "[DATE]" at bounding box center [343, 173] width 238 height 14
click at [246, 171] on td "[DATE]" at bounding box center [343, 173] width 238 height 14
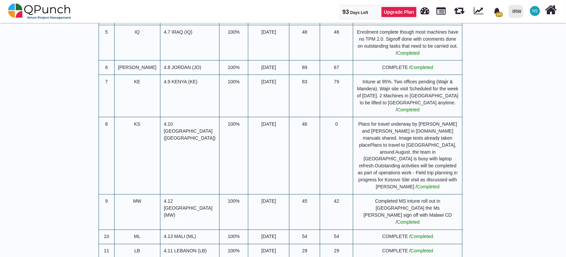
scroll to position [1261, 0]
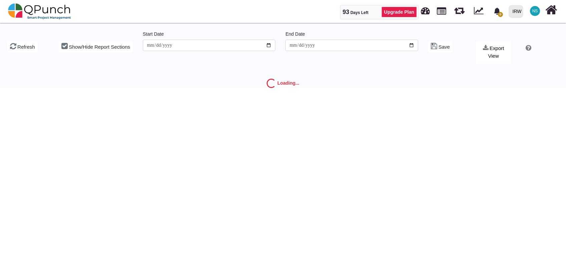
type input "**********"
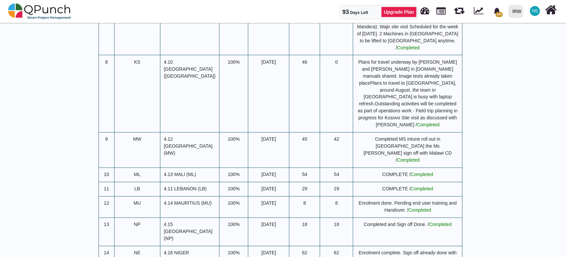
scroll to position [1187, 0]
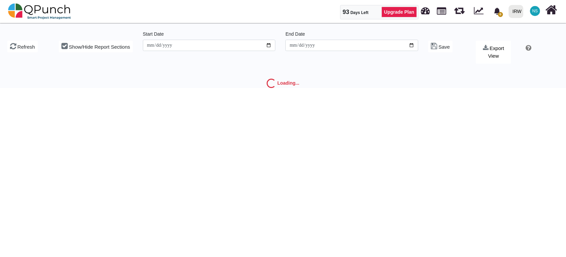
type input "**********"
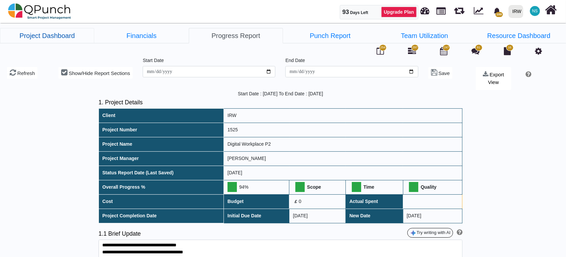
click at [38, 40] on link "Project Dashboard" at bounding box center [47, 35] width 94 height 15
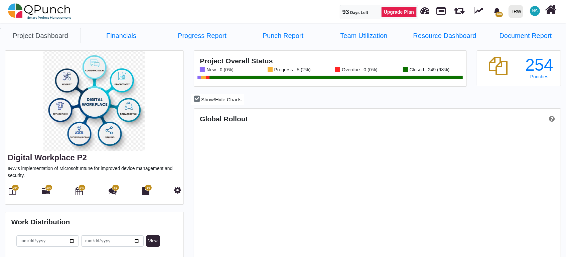
scroll to position [116, 122]
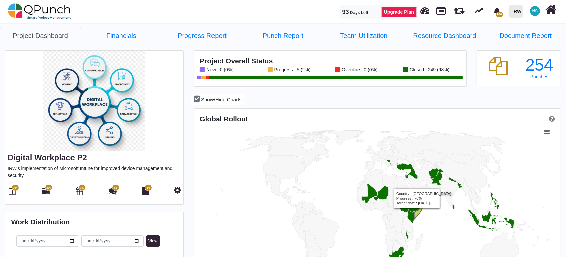
click at [416, 213] on icon "Country, map 1 of 1 with 216 areas." at bounding box center [419, 210] width 10 height 18
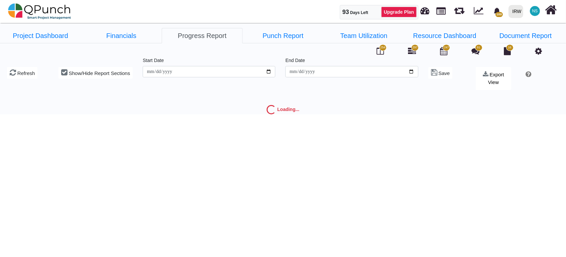
type input "**********"
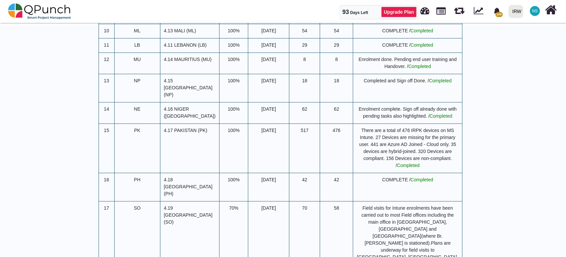
scroll to position [1308, 0]
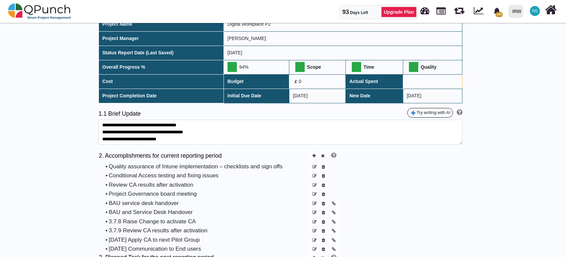
scroll to position [0, 0]
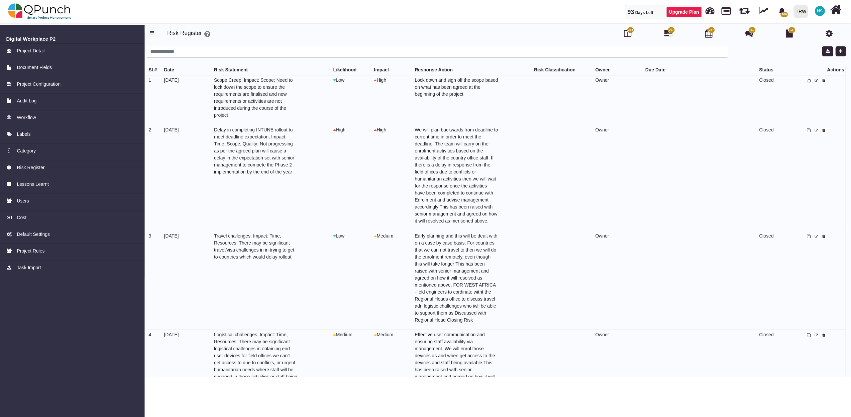
click at [808, 130] on icon at bounding box center [809, 131] width 4 height 4
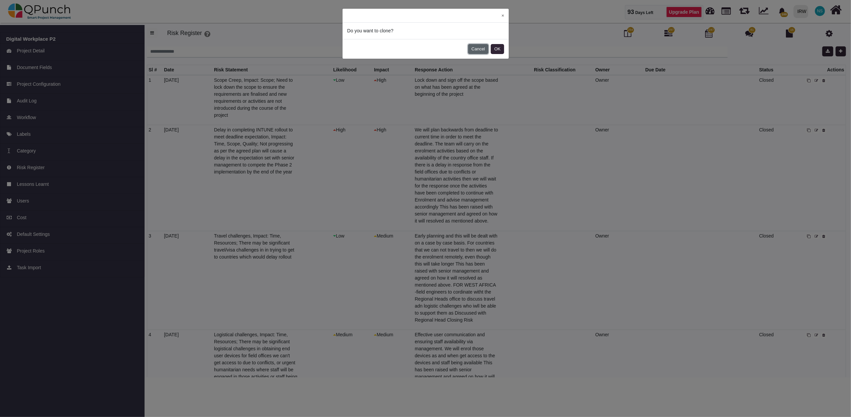
click at [480, 51] on button "Cancel" at bounding box center [478, 49] width 20 height 10
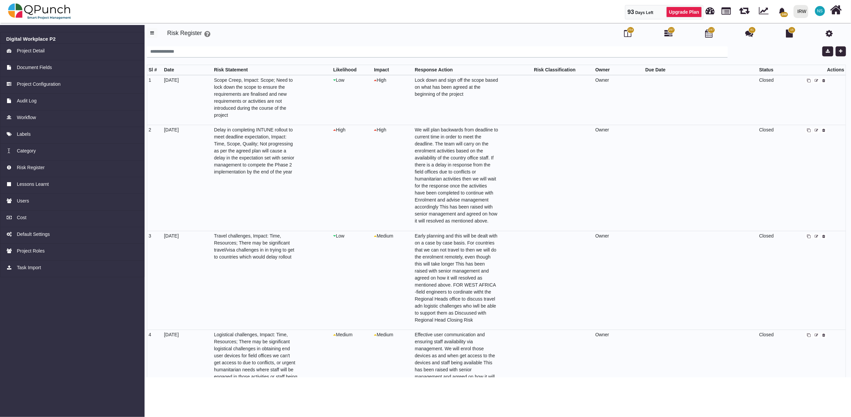
click at [815, 79] on icon at bounding box center [817, 81] width 4 height 4
select select "*"
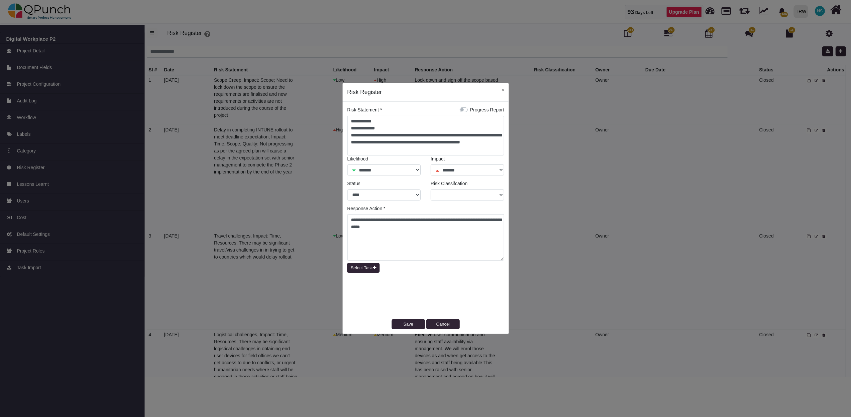
click at [470, 109] on label "Progress Report" at bounding box center [487, 110] width 34 height 7
click at [408, 325] on button "Save" at bounding box center [408, 325] width 33 height 10
select select
select select "*"
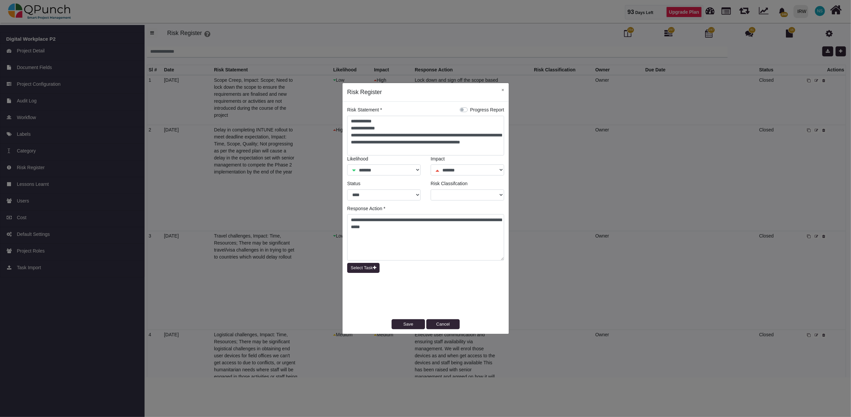
select select "*"
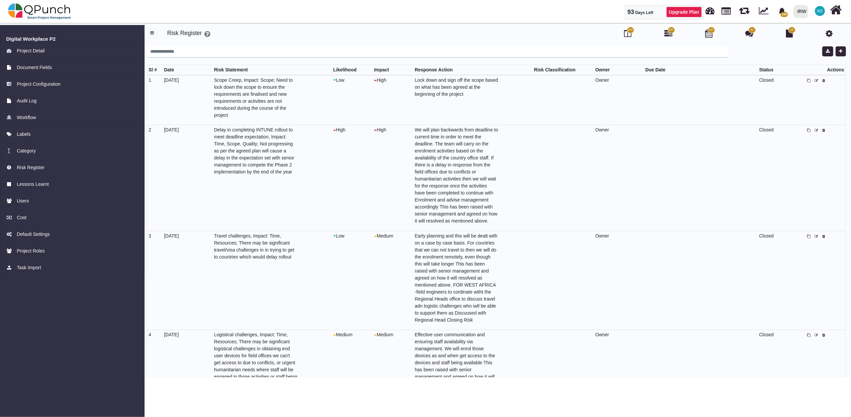
click at [815, 130] on icon at bounding box center [817, 131] width 4 height 4
select select "*"
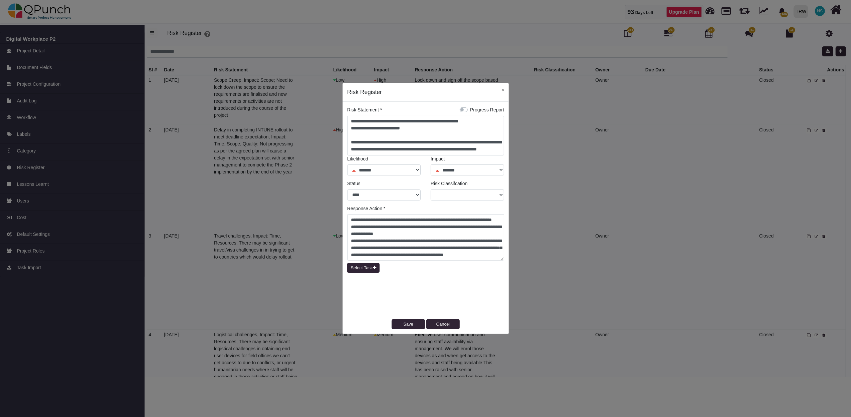
click at [470, 109] on label "Progress Report" at bounding box center [487, 110] width 34 height 7
click at [415, 326] on button "Save" at bounding box center [408, 325] width 33 height 10
select select
select select "*"
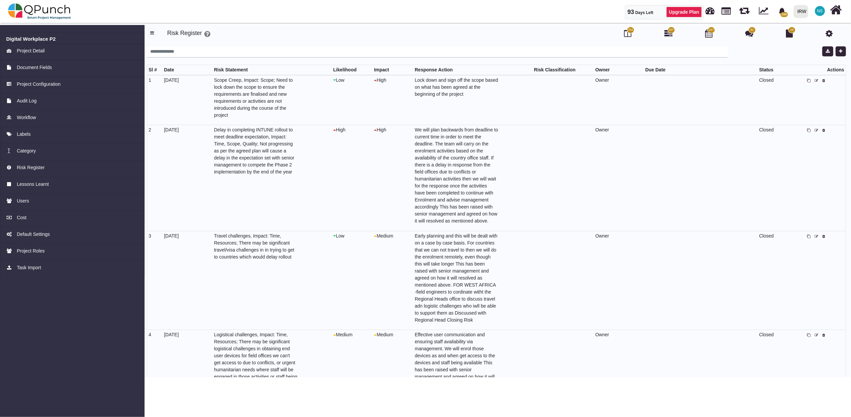
click at [815, 237] on icon at bounding box center [817, 237] width 4 height 4
select select "*"
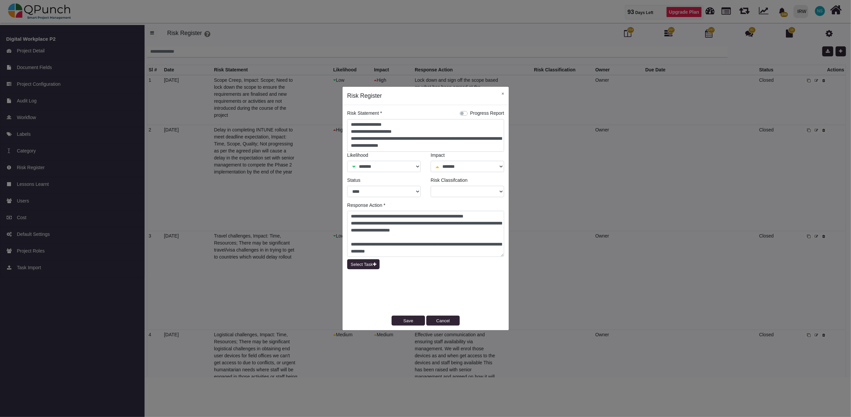
click at [470, 114] on label "Progress Report" at bounding box center [487, 113] width 34 height 7
click at [403, 316] on button "Save" at bounding box center [408, 321] width 33 height 10
select select
select select "*"
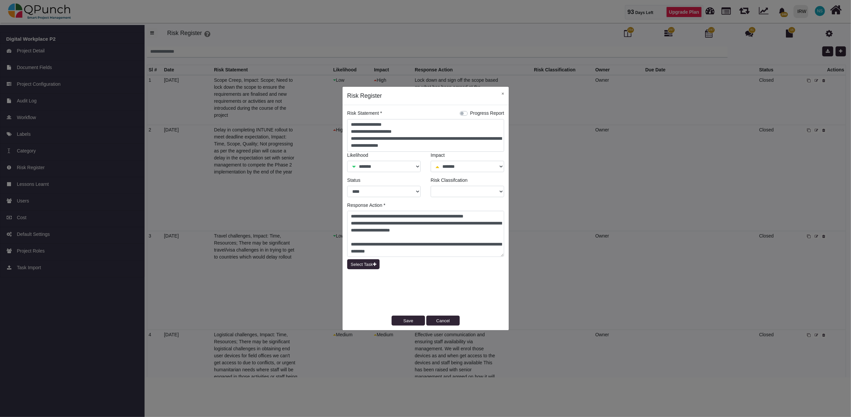
select select "*"
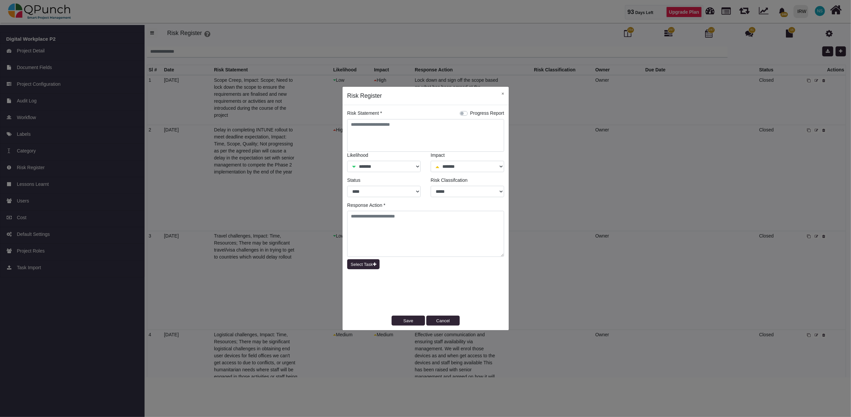
select select "*"
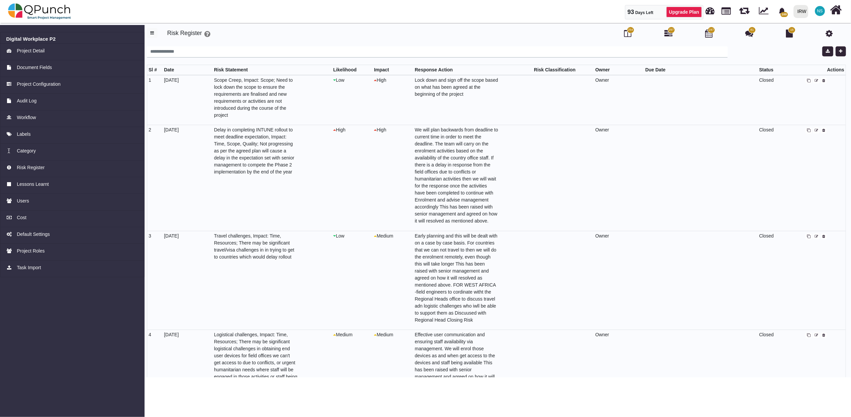
click at [815, 336] on icon at bounding box center [817, 336] width 4 height 4
select select "*"
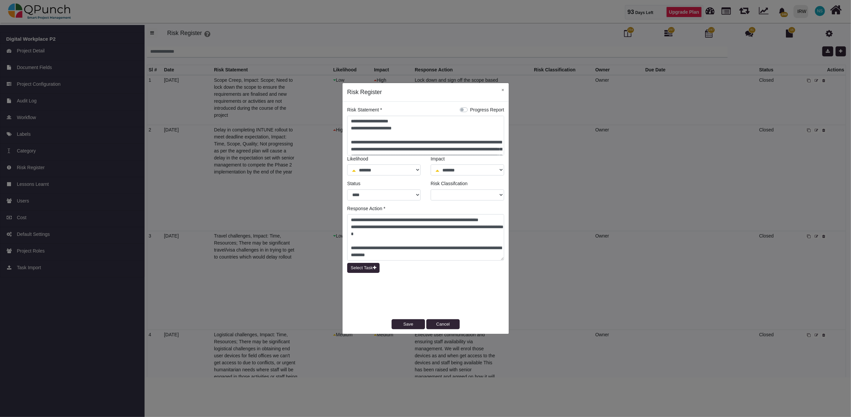
click at [470, 108] on label "Progress Report" at bounding box center [487, 110] width 34 height 7
click at [408, 324] on button "Save" at bounding box center [408, 325] width 33 height 10
select select
select select "*"
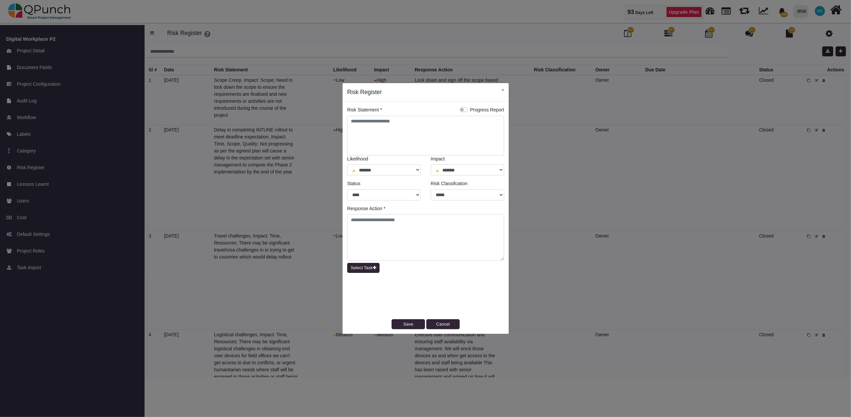
select select "*"
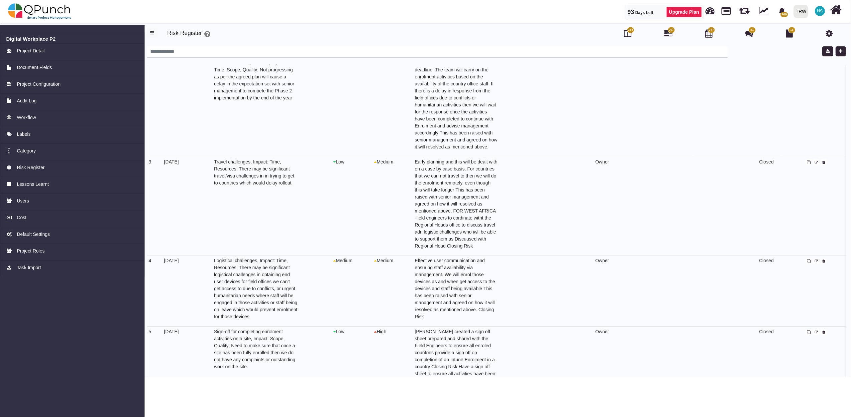
scroll to position [148, 0]
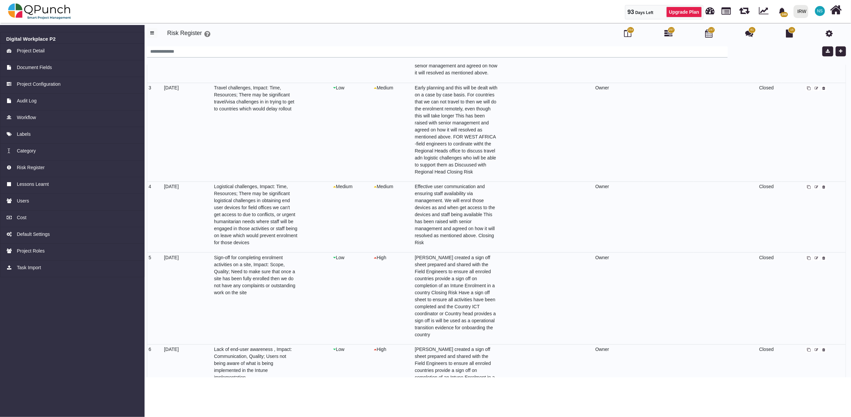
click at [815, 257] on icon at bounding box center [817, 259] width 4 height 4
select select "*"
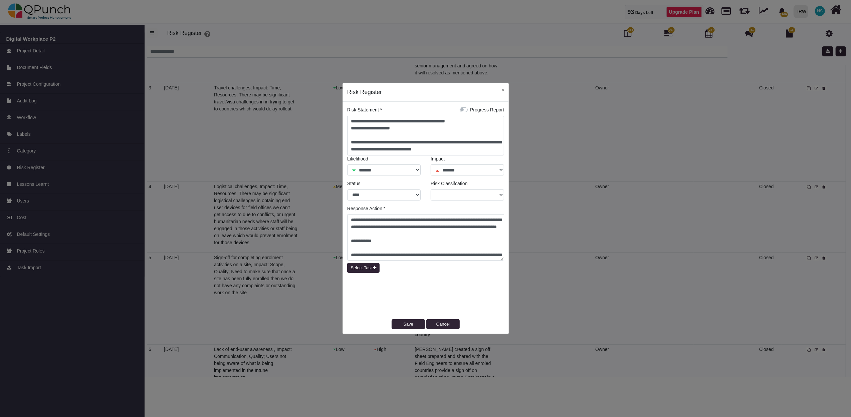
click at [467, 113] on div "Progress Report" at bounding box center [482, 110] width 44 height 7
click at [470, 110] on label "Progress Report" at bounding box center [487, 110] width 34 height 7
click at [421, 325] on button "Save" at bounding box center [408, 325] width 33 height 10
select select
select select "*"
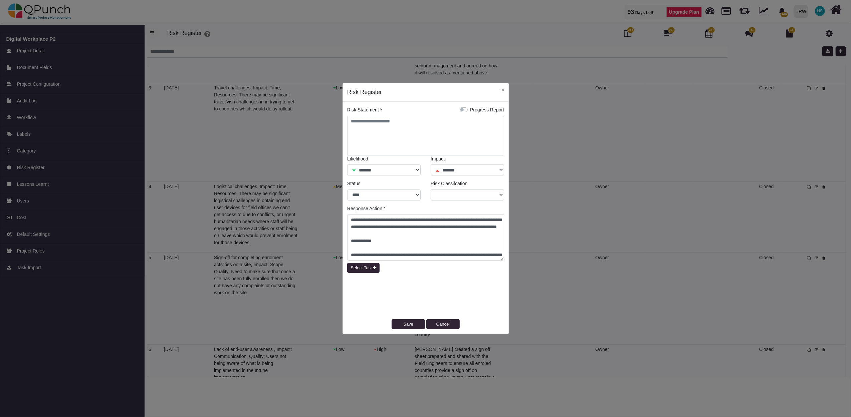
select select "*"
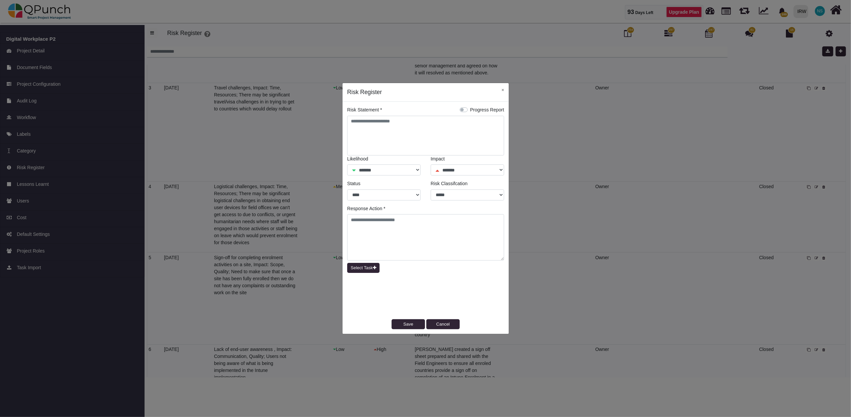
select select "*"
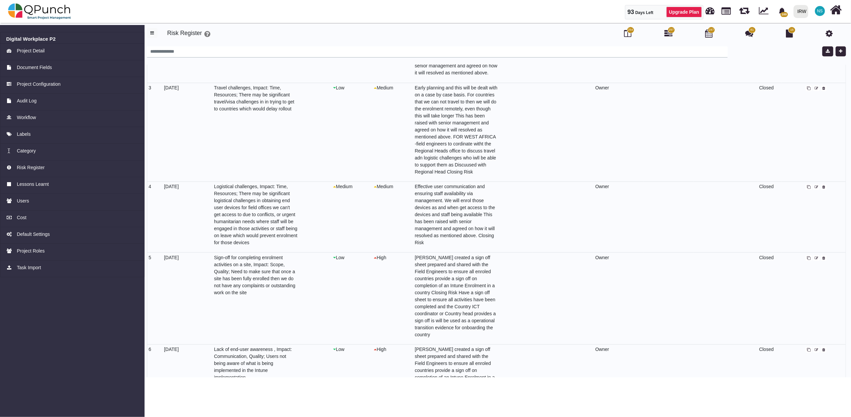
click at [815, 349] on icon at bounding box center [817, 351] width 4 height 4
select select "*"
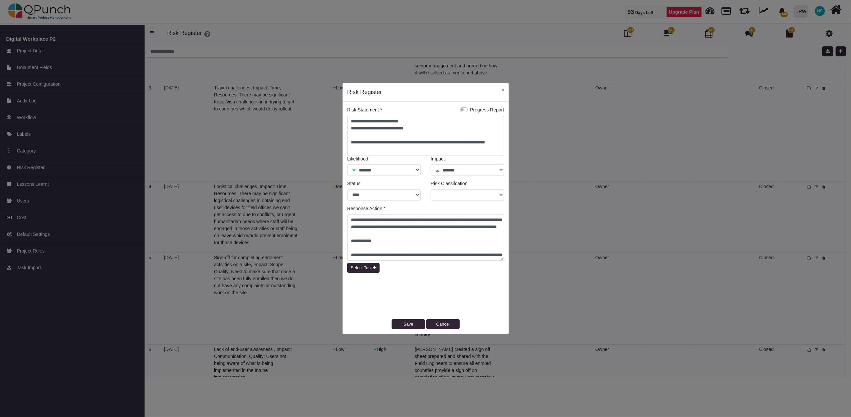
click at [470, 108] on label "Progress Report" at bounding box center [487, 110] width 34 height 7
click at [405, 326] on button "Save" at bounding box center [408, 325] width 33 height 10
select select
select select "*"
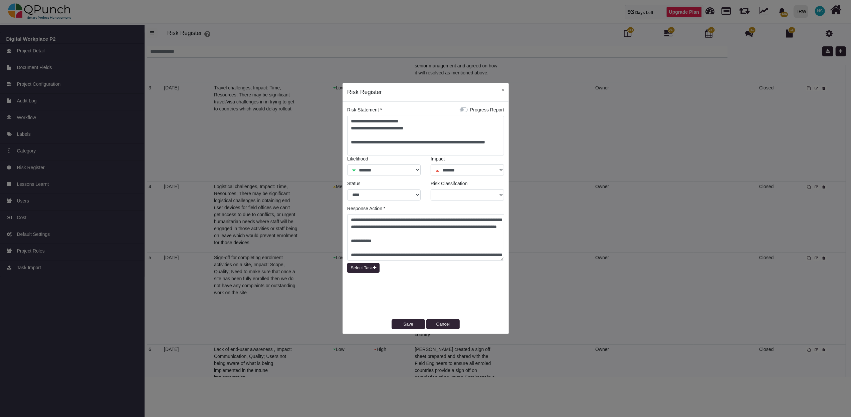
select select "*"
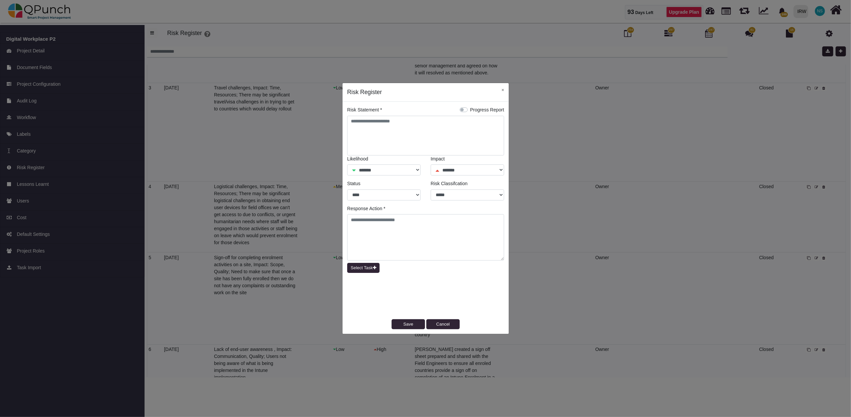
select select "*"
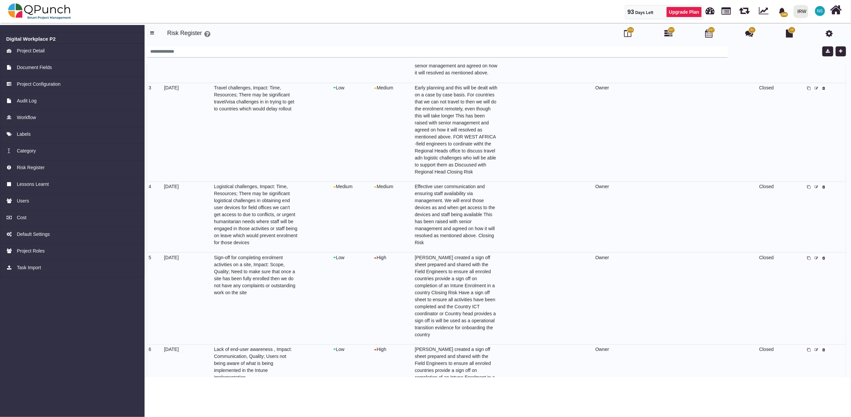
click at [816, 257] on icon at bounding box center [817, 259] width 4 height 4
select select "*"
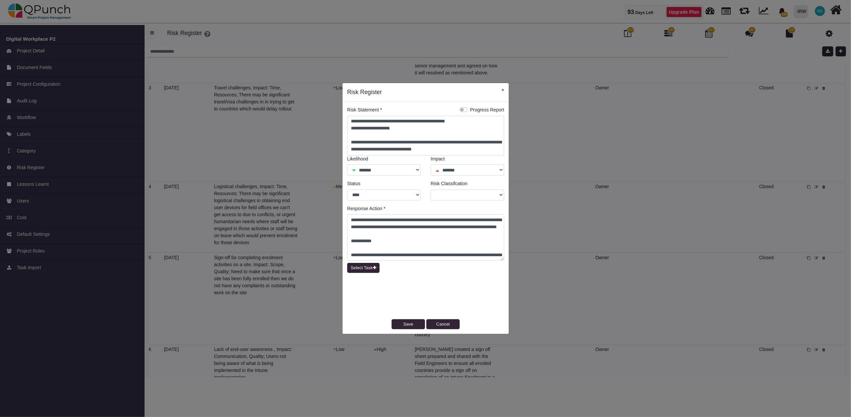
click at [504, 93] on button "×" at bounding box center [503, 90] width 12 height 14
select select
select select "*"
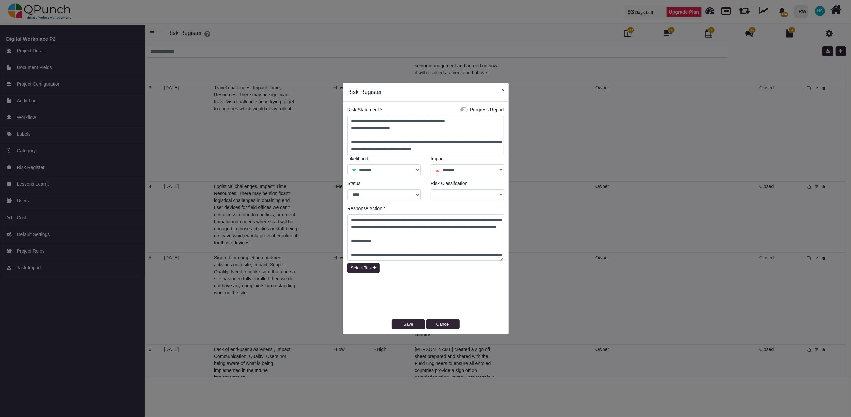
select select
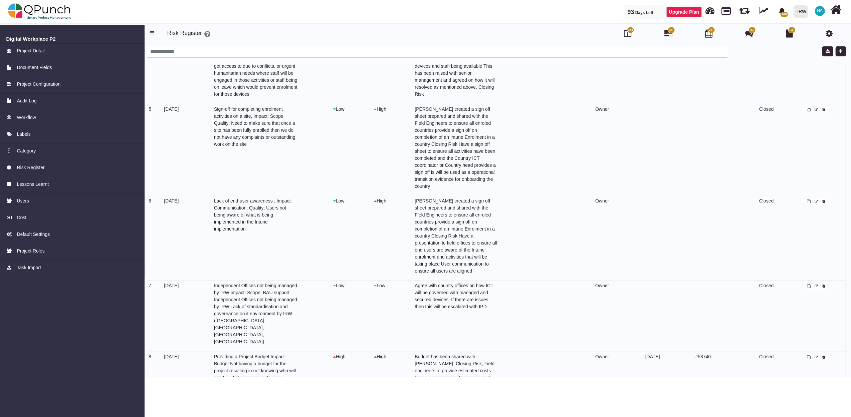
scroll to position [371, 0]
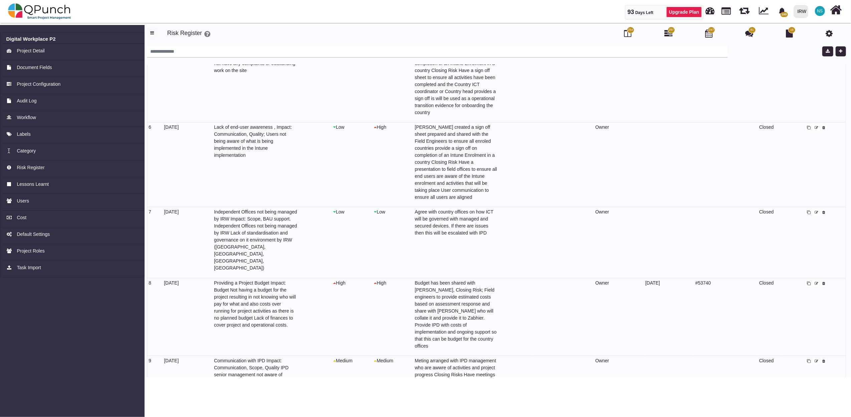
click at [816, 212] on icon at bounding box center [817, 213] width 4 height 4
select select "*"
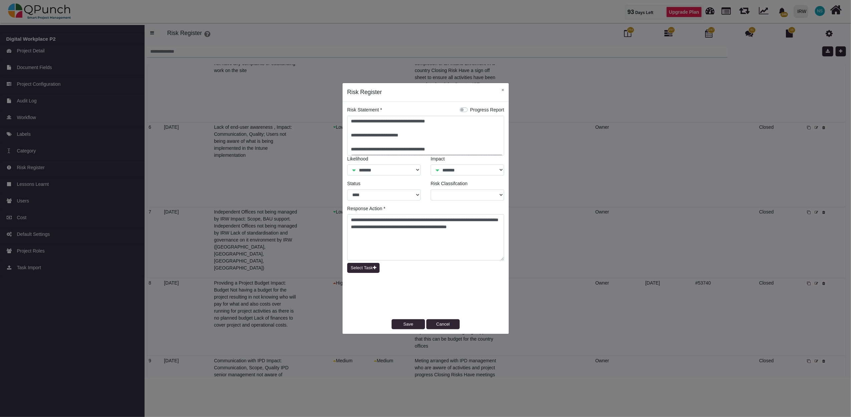
click at [472, 107] on label "Progress Report" at bounding box center [487, 110] width 34 height 7
click at [415, 324] on button "Save" at bounding box center [408, 325] width 33 height 10
select select
select select "*"
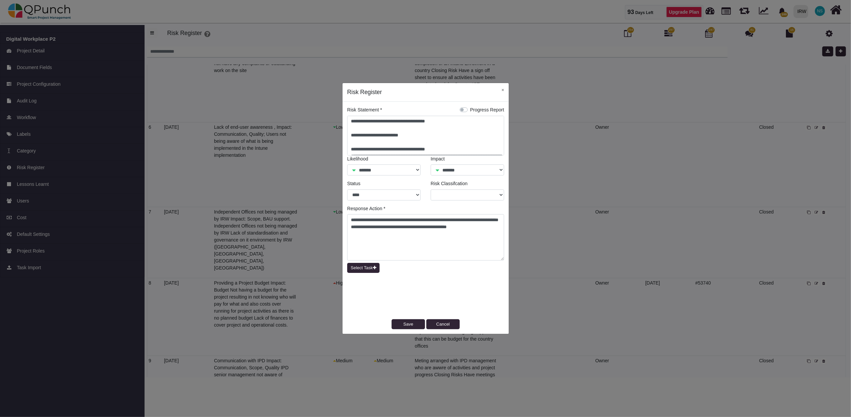
select select "*"
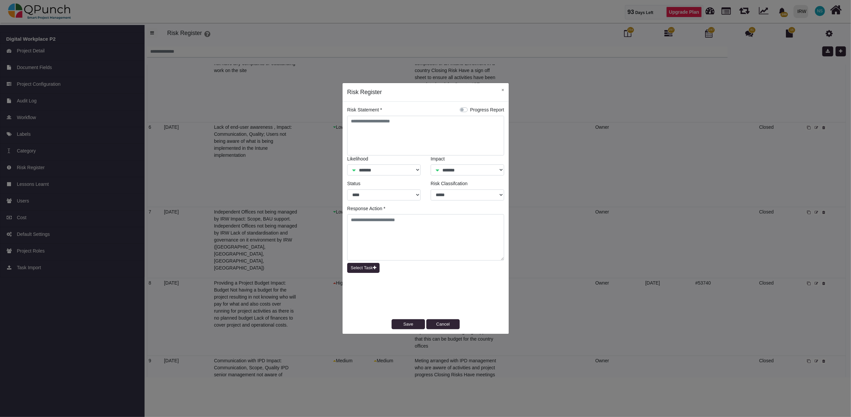
select select "*"
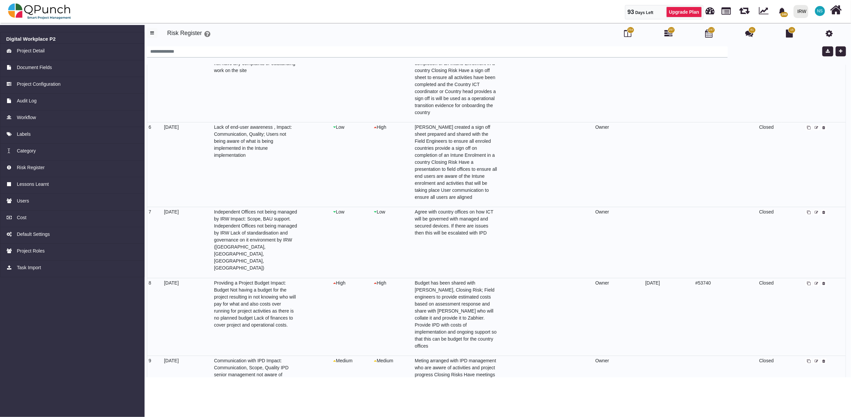
click at [817, 281] on span at bounding box center [817, 284] width 6 height 6
select select "*"
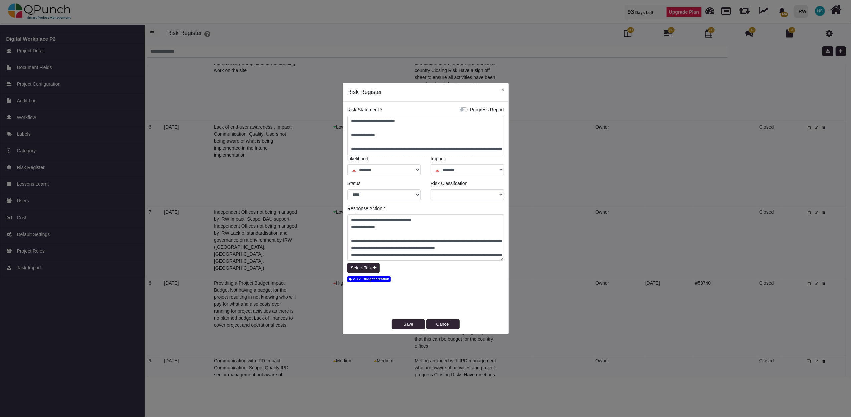
click at [470, 112] on label "Progress Report" at bounding box center [487, 110] width 34 height 7
select select
click at [408, 326] on button "Save" at bounding box center [408, 325] width 33 height 10
select select "*"
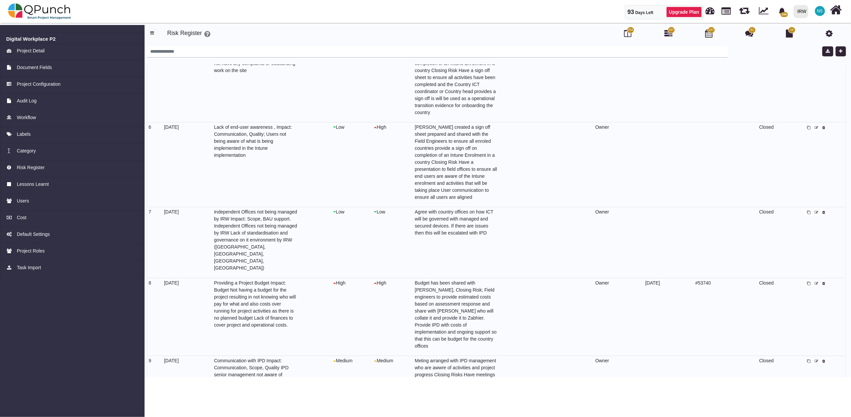
click at [815, 360] on icon at bounding box center [817, 362] width 4 height 4
select select "*"
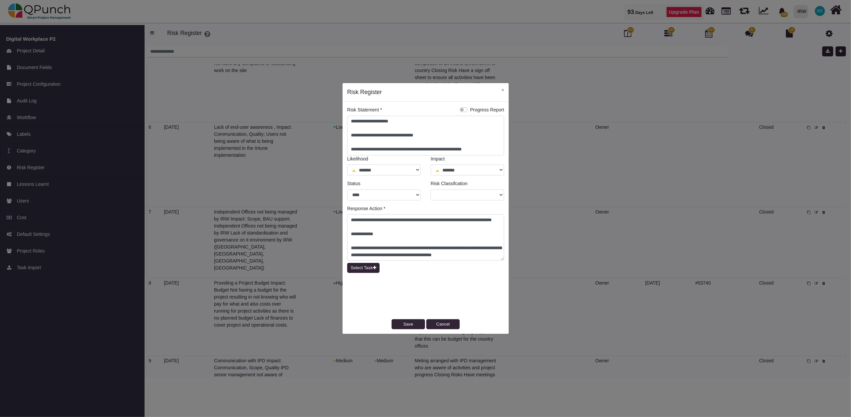
click at [470, 110] on label "Progress Report" at bounding box center [487, 110] width 34 height 7
click at [406, 325] on button "Save" at bounding box center [408, 325] width 33 height 10
select select
select select "*"
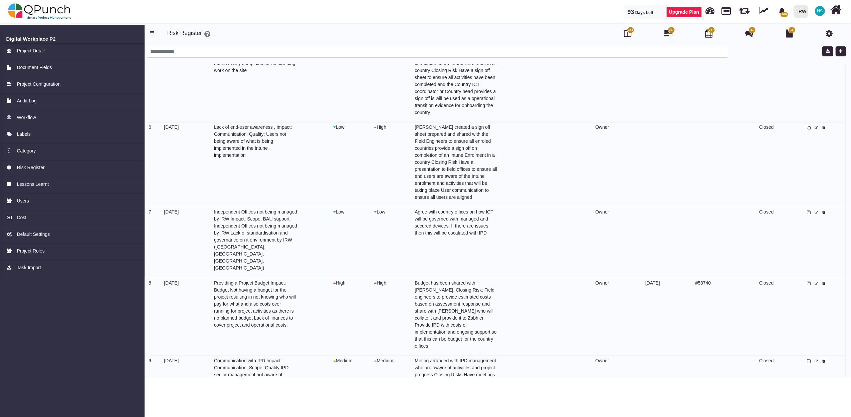
click at [815, 282] on icon at bounding box center [817, 284] width 4 height 4
select select "*"
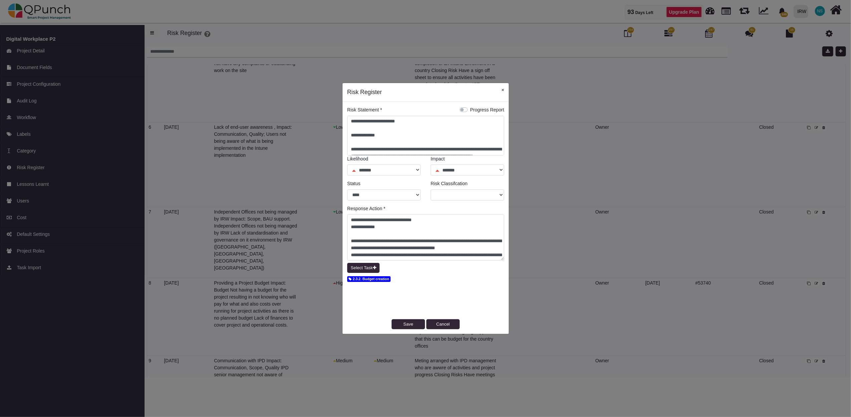
click at [504, 92] on button "×" at bounding box center [503, 90] width 12 height 14
select select
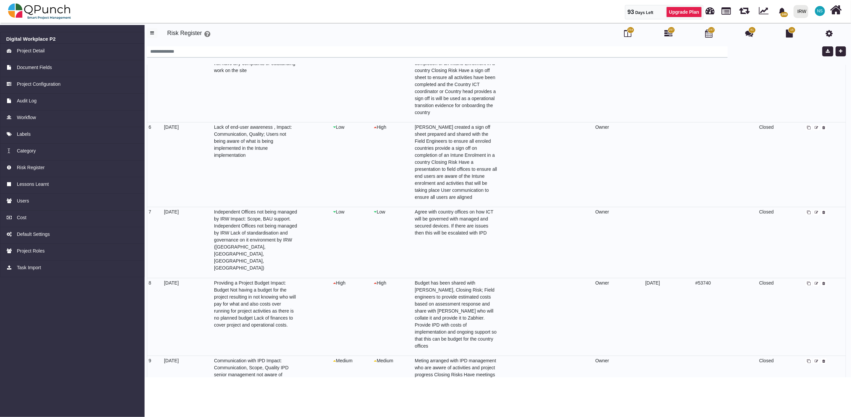
click at [815, 212] on icon at bounding box center [817, 213] width 4 height 4
select select "*"
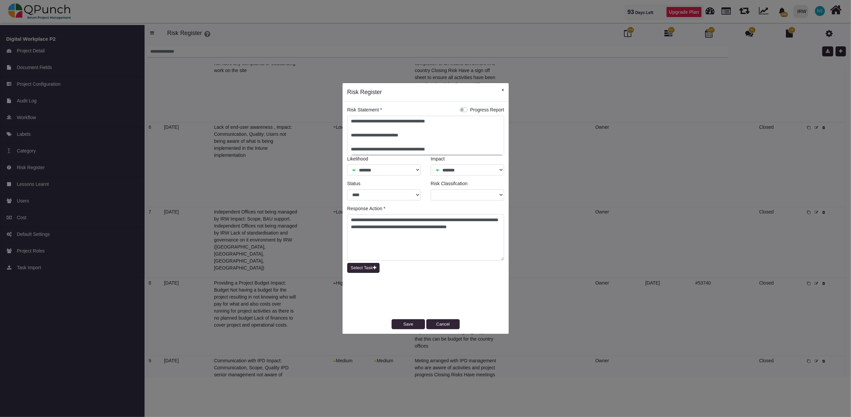
click at [505, 91] on button "×" at bounding box center [503, 90] width 12 height 14
select select
select select "*"
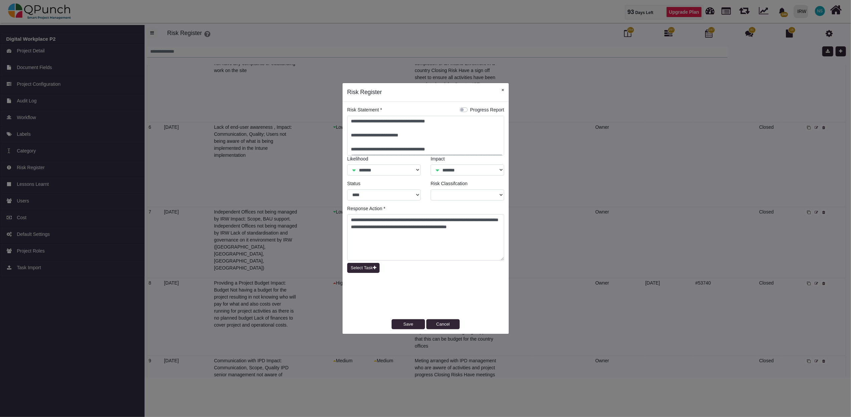
select select
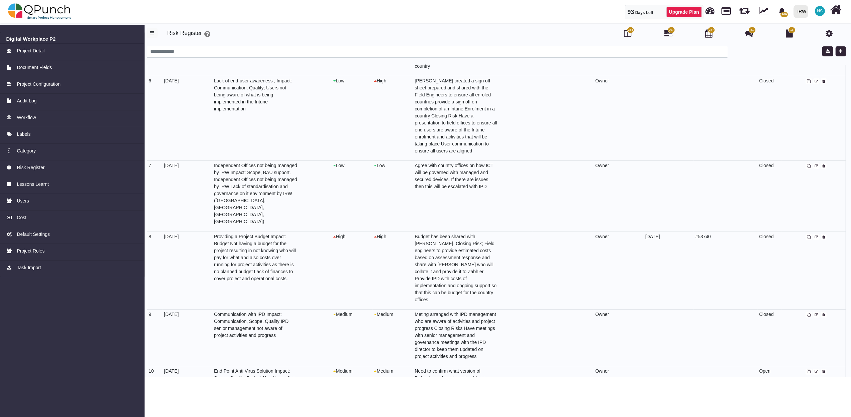
scroll to position [448, 0]
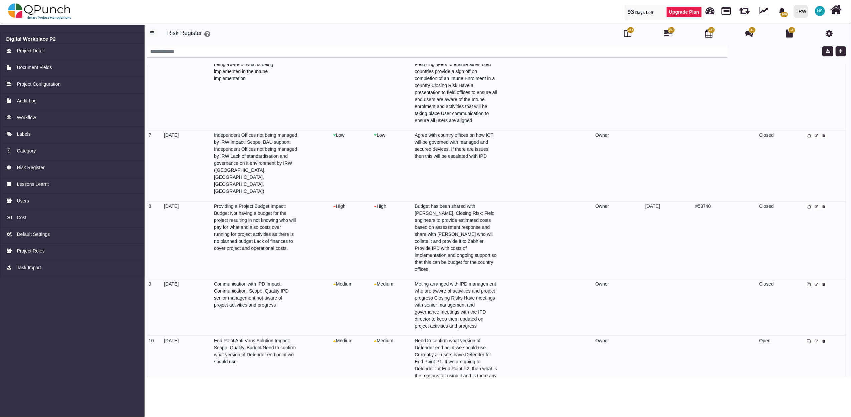
click at [815, 340] on icon at bounding box center [817, 342] width 4 height 4
select select "*"
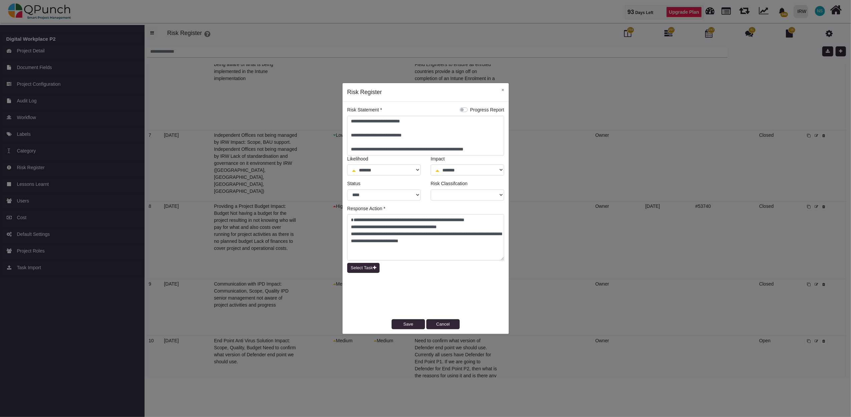
click at [470, 109] on label "Progress Report" at bounding box center [487, 110] width 34 height 7
click at [411, 325] on button "Save" at bounding box center [408, 325] width 33 height 10
select select
select select "*"
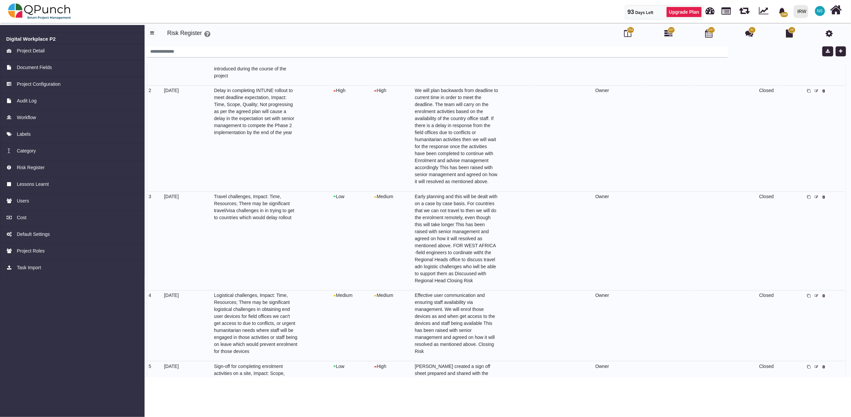
scroll to position [0, 0]
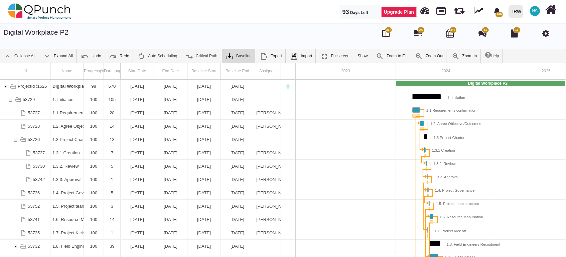
scroll to position [0, 67]
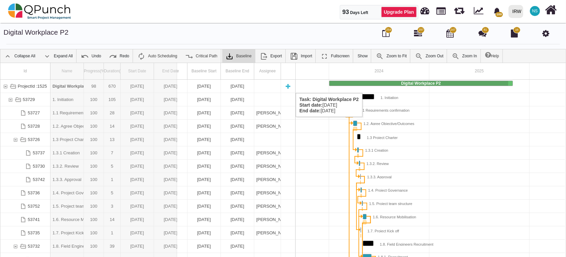
drag, startPoint x: 84, startPoint y: 71, endPoint x: 179, endPoint y: 86, distance: 95.8
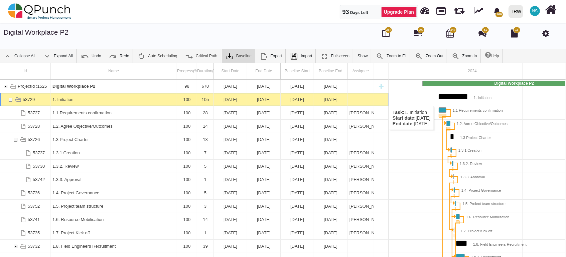
click at [11, 100] on div "53729" at bounding box center [10, 99] width 6 height 13
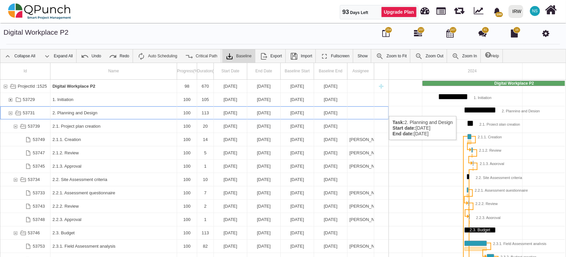
click at [12, 110] on div "53731" at bounding box center [10, 113] width 6 height 13
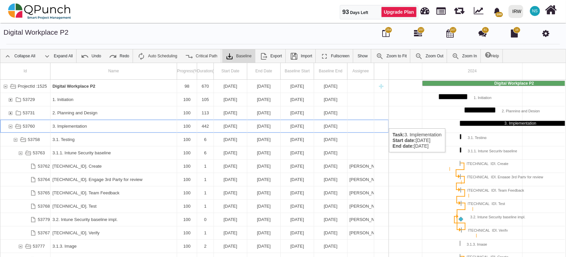
click at [10, 122] on div "53760" at bounding box center [10, 126] width 6 height 13
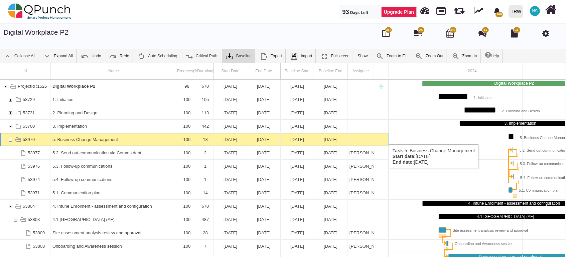
click at [8, 138] on div "53970" at bounding box center [10, 139] width 6 height 13
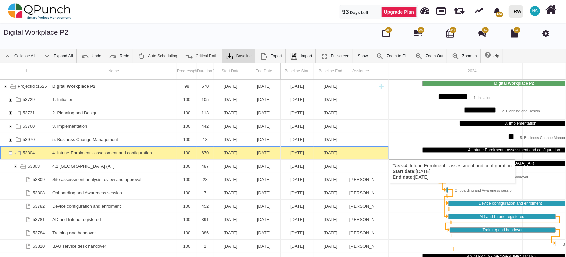
click at [9, 153] on div "53804" at bounding box center [10, 153] width 6 height 13
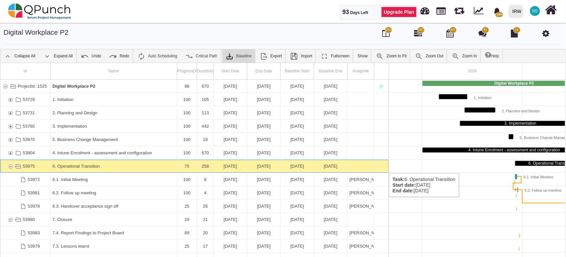
click at [10, 167] on div "53975" at bounding box center [10, 166] width 6 height 13
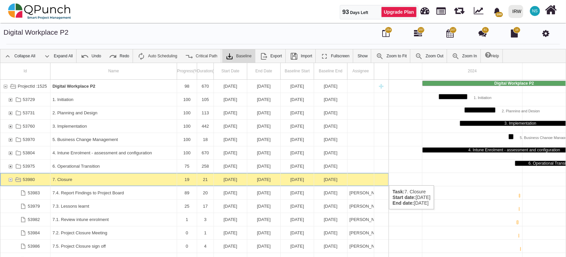
click at [9, 179] on div "53980" at bounding box center [10, 179] width 6 height 13
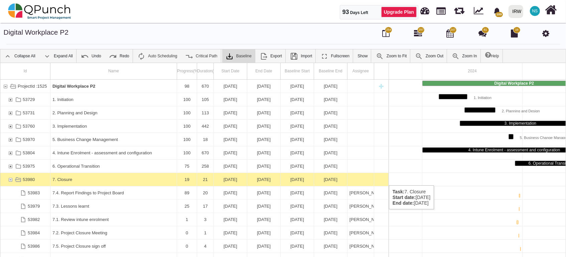
scroll to position [0, 224]
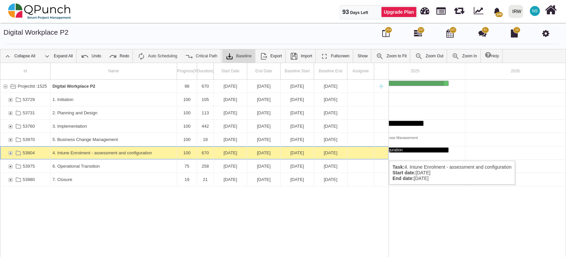
click at [8, 154] on div "53804" at bounding box center [10, 153] width 6 height 13
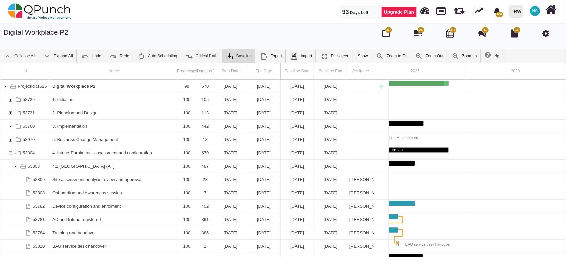
scroll to position [0, 224]
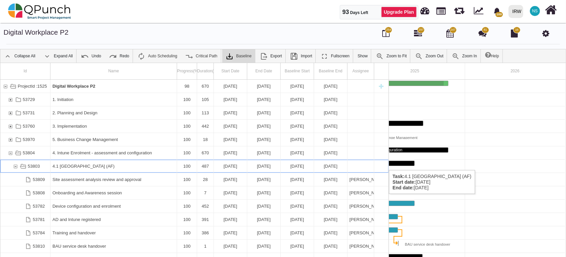
click at [13, 164] on div "53803" at bounding box center [15, 166] width 6 height 13
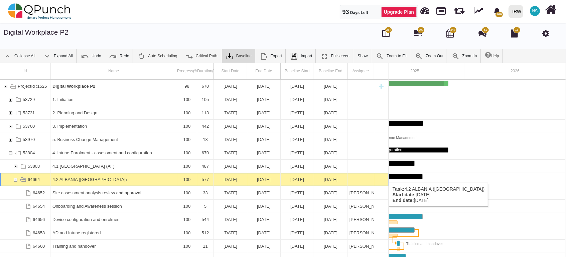
click at [13, 176] on div "64664" at bounding box center [15, 179] width 6 height 13
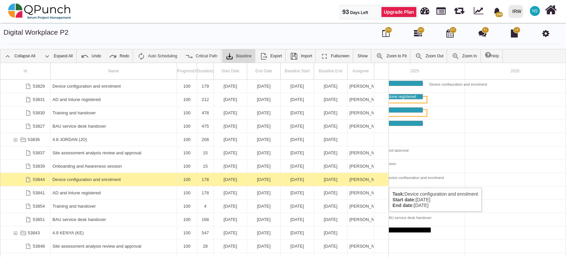
scroll to position [0, 0]
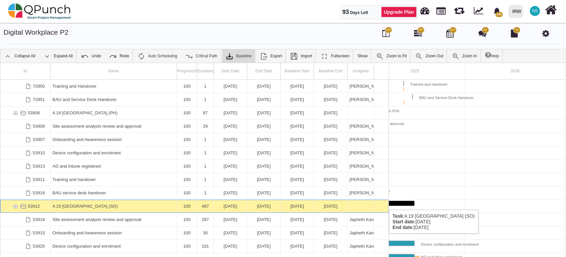
click at [90, 203] on div "4.19 [GEOGRAPHIC_DATA] (SO)" at bounding box center [113, 206] width 122 height 13
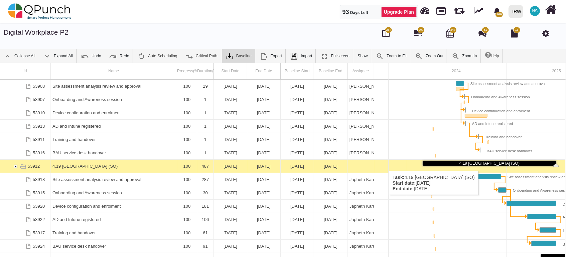
click at [114, 165] on div "4.19 [GEOGRAPHIC_DATA] (SO)" at bounding box center [113, 166] width 122 height 13
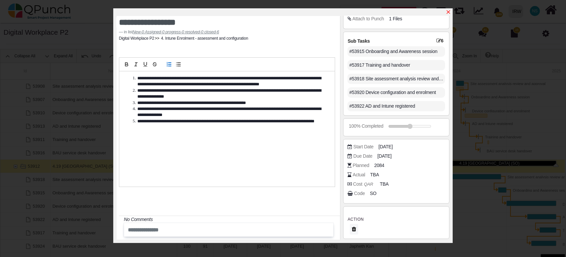
click at [447, 11] on icon "x" at bounding box center [449, 12] width 4 height 4
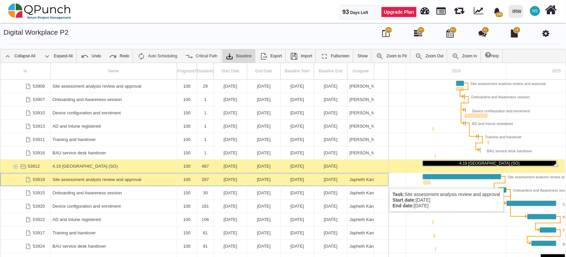
click at [105, 182] on div "Site assessment analysis review and approval" at bounding box center [113, 179] width 122 height 13
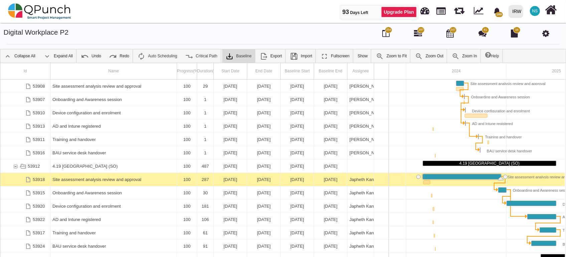
click at [105, 182] on div "Site assessment analysis review and approval" at bounding box center [113, 179] width 122 height 13
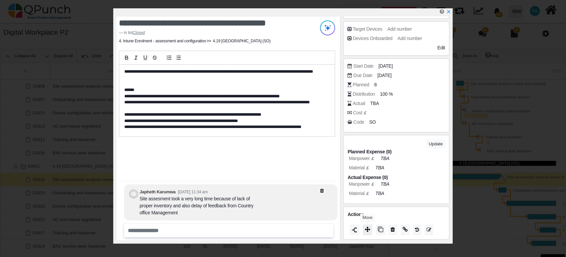
click at [369, 229] on icon at bounding box center [367, 229] width 5 height 5
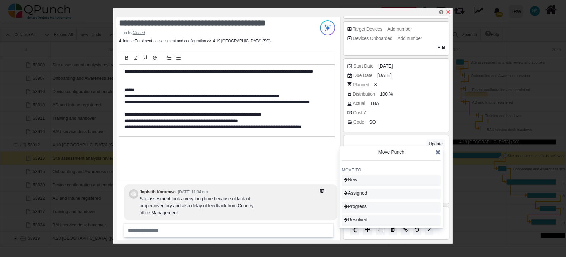
click at [449, 12] on icon "x" at bounding box center [448, 11] width 5 height 5
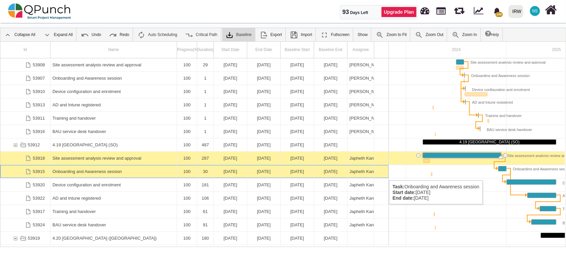
click at [114, 174] on div "Onboarding and Awareness session" at bounding box center [113, 171] width 122 height 13
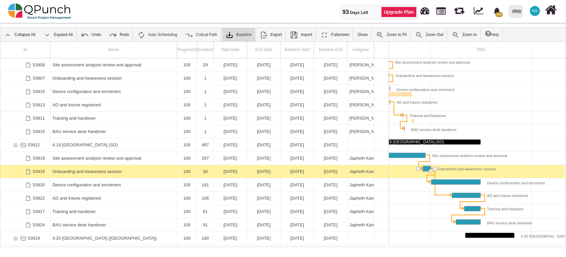
click at [114, 174] on div "Onboarding and Awareness session" at bounding box center [113, 171] width 122 height 13
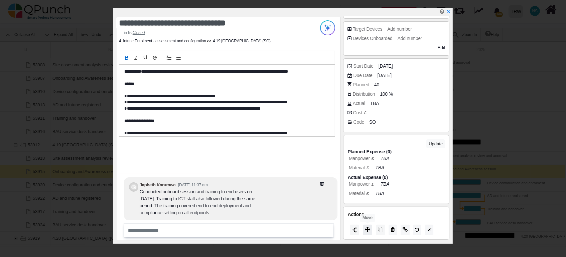
click at [368, 229] on icon at bounding box center [367, 229] width 5 height 5
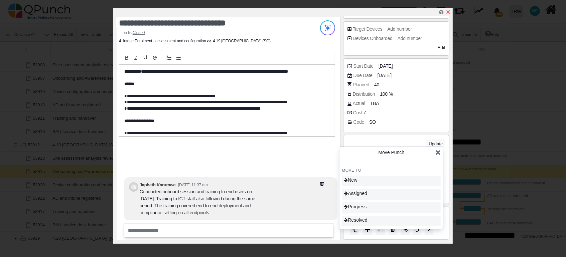
click at [449, 14] on icon "x" at bounding box center [448, 11] width 5 height 5
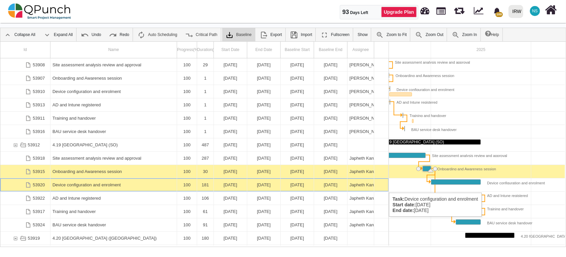
click at [67, 186] on div "Device configuration and enrolment" at bounding box center [113, 185] width 122 height 13
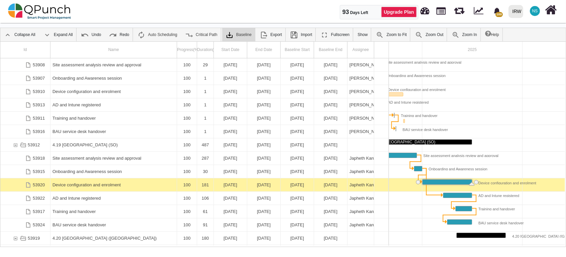
click at [67, 186] on div "Device configuration and enrolment" at bounding box center [113, 185] width 122 height 13
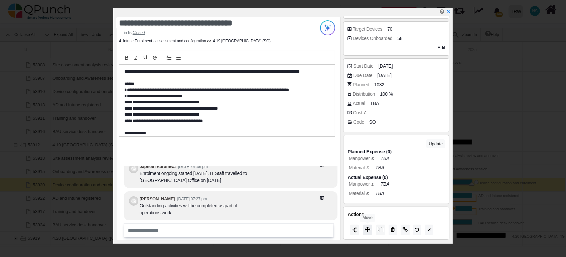
click at [368, 233] on button at bounding box center [367, 230] width 9 height 11
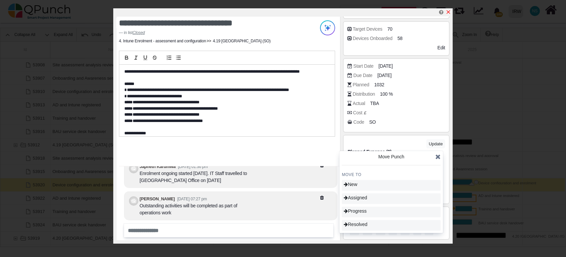
click at [447, 13] on icon "x" at bounding box center [448, 11] width 5 height 5
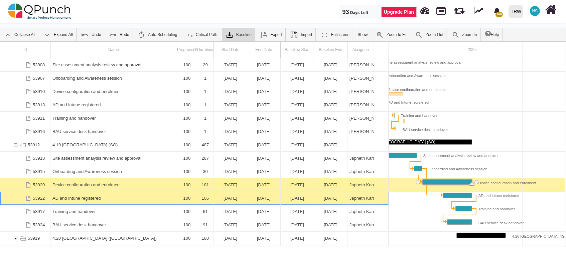
click at [85, 202] on div "AD and Intune registered" at bounding box center [113, 198] width 122 height 13
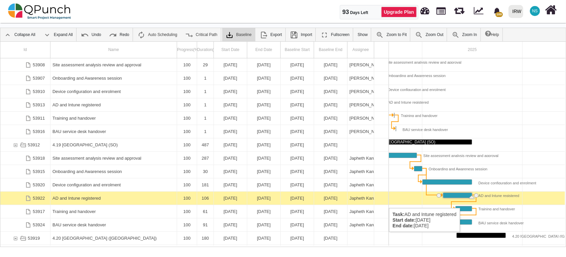
scroll to position [0, 187]
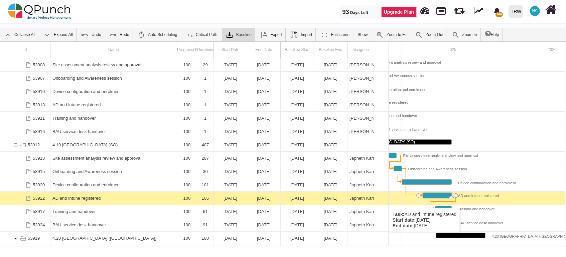
click at [85, 202] on div "AD and Intune registered" at bounding box center [113, 198] width 122 height 13
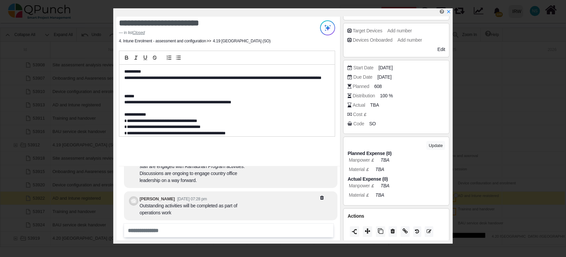
scroll to position [227, 0]
click at [368, 227] on icon at bounding box center [367, 229] width 5 height 5
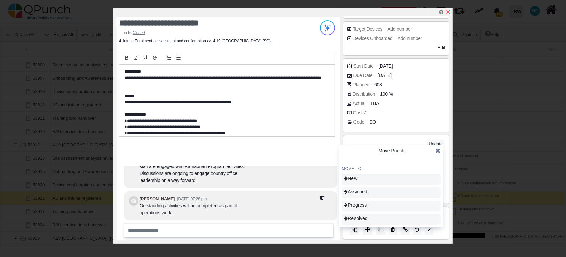
click at [449, 12] on icon "x" at bounding box center [448, 11] width 5 height 5
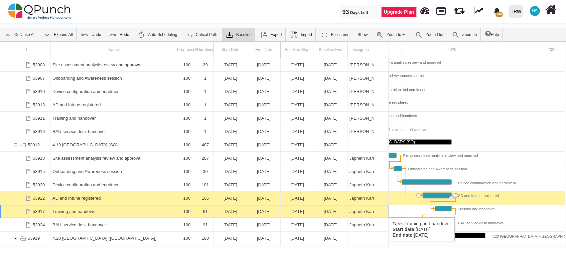
click at [54, 211] on div "Training and handover" at bounding box center [113, 211] width 122 height 13
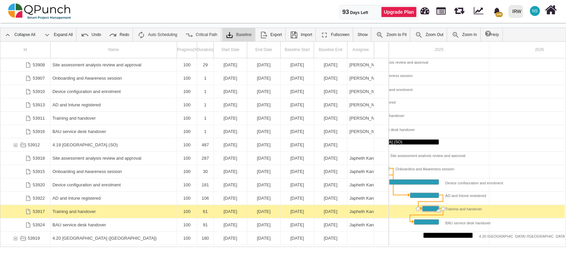
click at [54, 211] on div "Training and handover" at bounding box center [113, 211] width 122 height 13
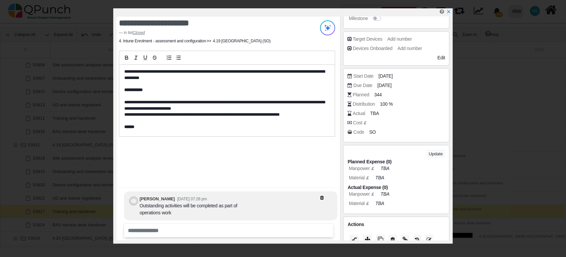
scroll to position [148, 0]
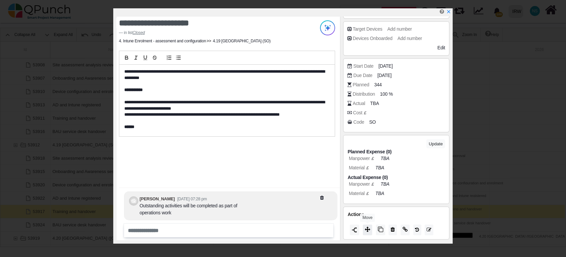
click at [370, 228] on button at bounding box center [367, 230] width 9 height 11
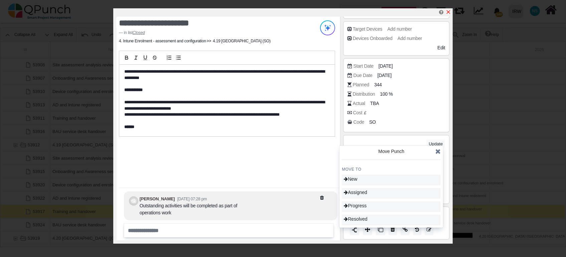
click at [449, 10] on icon "x" at bounding box center [448, 11] width 5 height 5
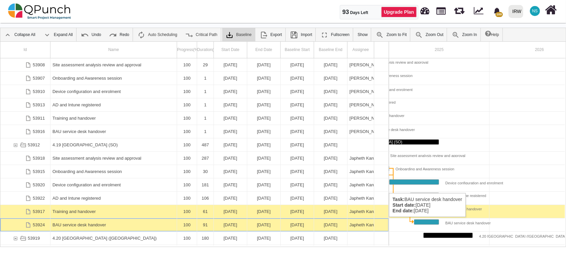
click at [69, 224] on div "BAU service desk handover" at bounding box center [113, 225] width 122 height 13
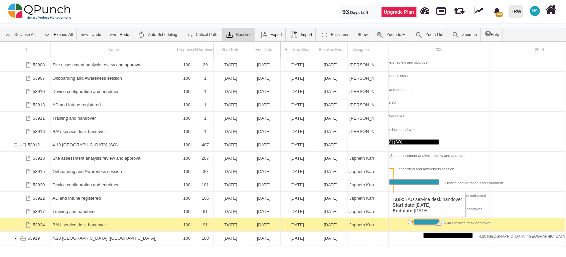
scroll to position [0, 192]
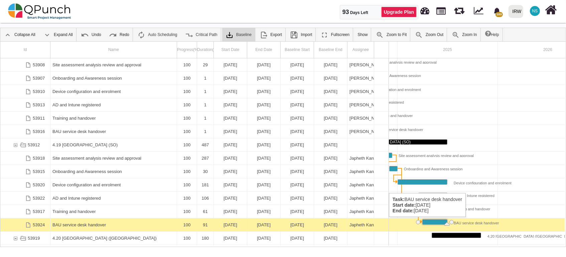
click at [69, 224] on div "BAU service desk handover" at bounding box center [113, 225] width 122 height 13
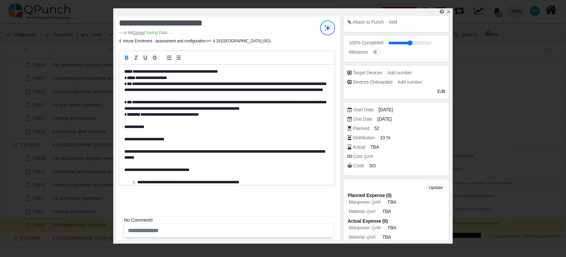
scroll to position [148, 0]
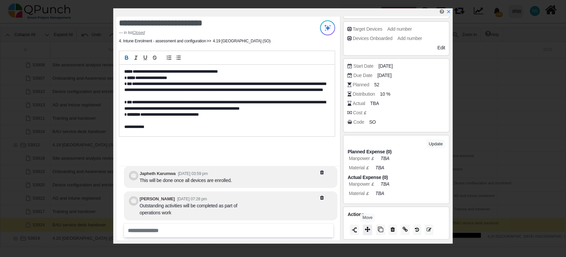
click at [367, 229] on icon at bounding box center [367, 229] width 5 height 5
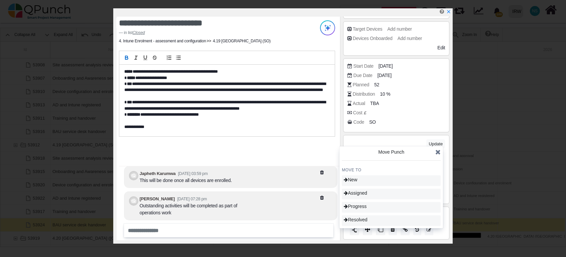
click at [297, 148] on div "**********" at bounding box center [229, 129] width 224 height 224
click at [441, 154] on icon at bounding box center [437, 152] width 5 height 7
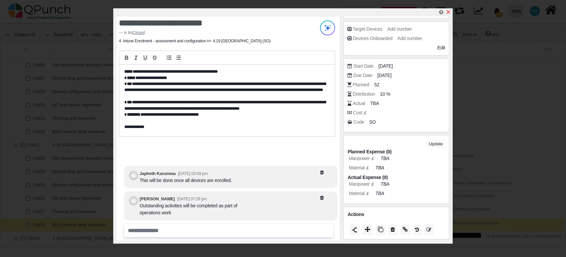
click at [449, 13] on icon "x" at bounding box center [448, 11] width 5 height 5
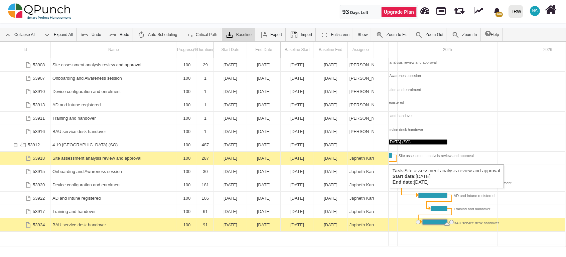
scroll to position [1603, 0]
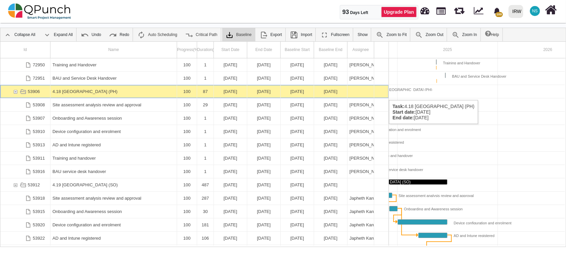
click at [13, 94] on div "53906" at bounding box center [15, 91] width 6 height 13
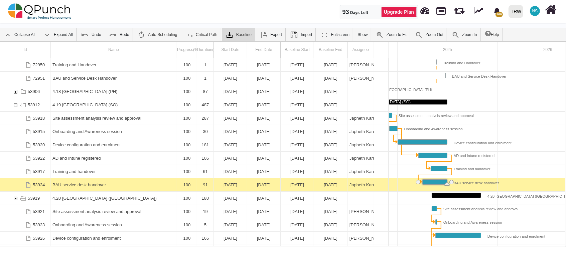
scroll to position [0, 140]
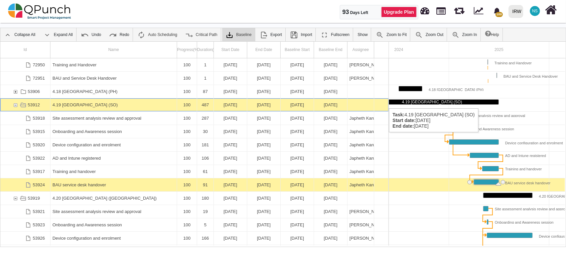
click at [13, 102] on div "53912" at bounding box center [15, 105] width 6 height 13
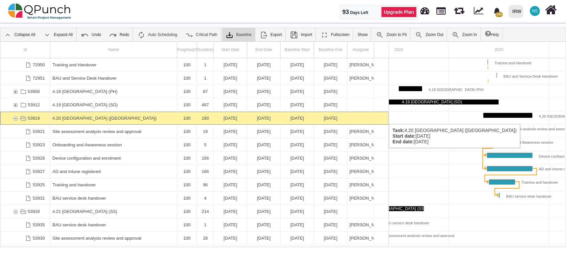
click at [15, 118] on div "53919" at bounding box center [15, 118] width 6 height 13
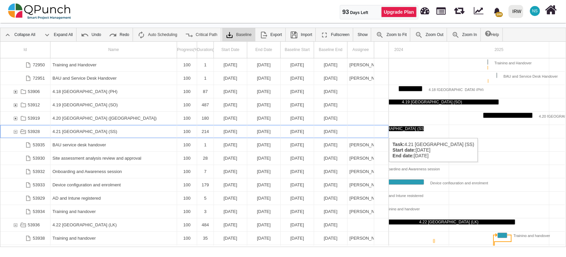
click at [17, 132] on div "53928" at bounding box center [15, 131] width 6 height 13
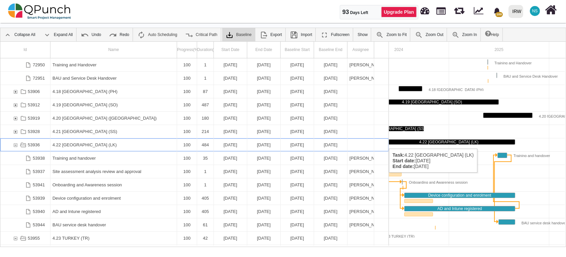
click at [12, 142] on div "53936" at bounding box center [15, 145] width 6 height 13
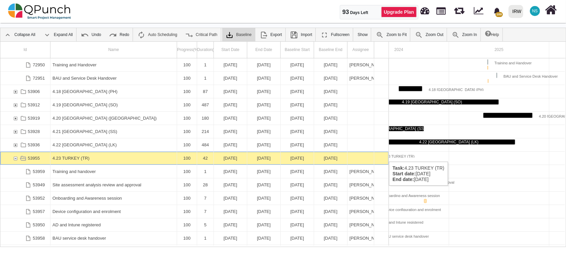
click at [12, 155] on div "53955" at bounding box center [15, 158] width 6 height 13
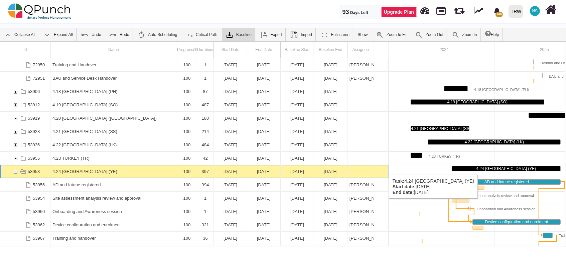
click at [14, 168] on div "53953" at bounding box center [15, 171] width 6 height 13
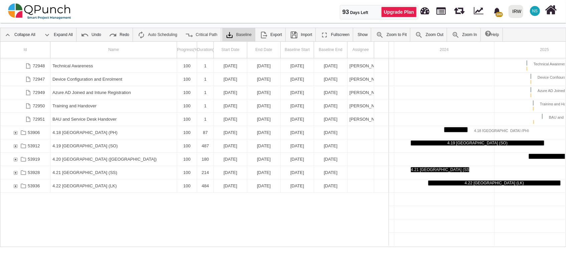
scroll to position [1482, 0]
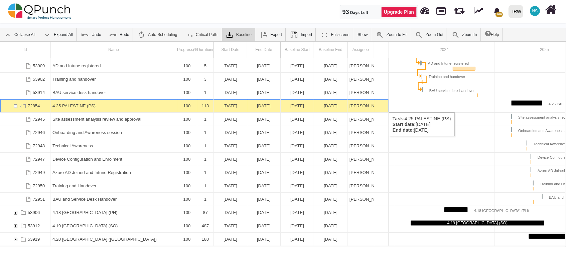
click at [16, 106] on div "72854" at bounding box center [15, 106] width 6 height 13
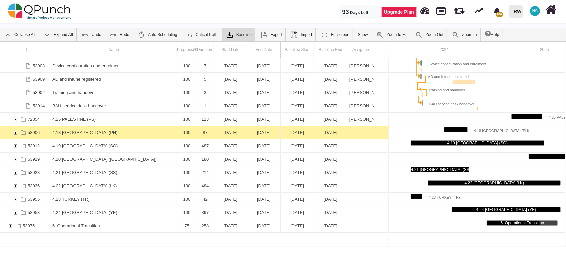
scroll to position [1428, 0]
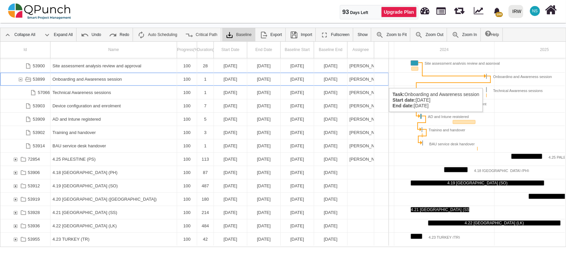
click at [21, 81] on div "53899" at bounding box center [20, 79] width 6 height 13
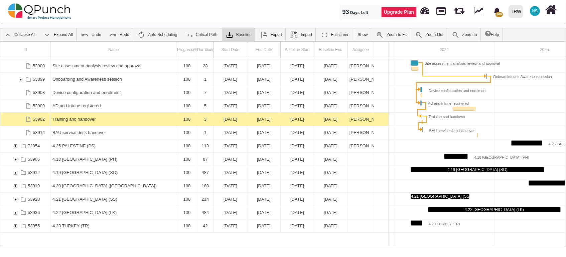
scroll to position [1388, 0]
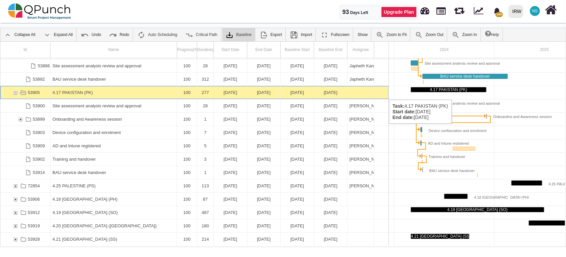
click at [15, 93] on div "53905" at bounding box center [15, 92] width 6 height 13
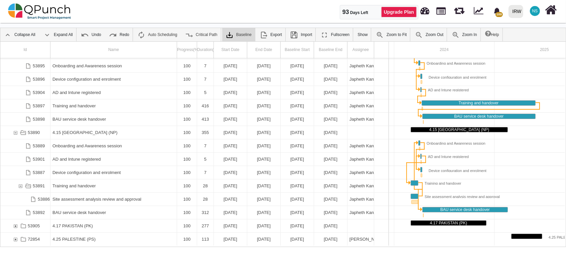
scroll to position [1215, 0]
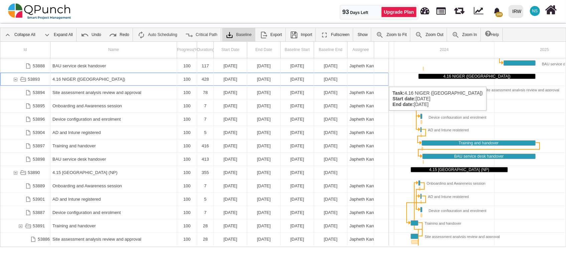
click at [13, 80] on div "53893" at bounding box center [15, 79] width 6 height 13
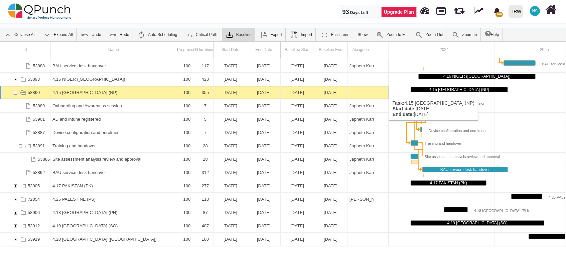
click at [16, 90] on div "53890" at bounding box center [15, 92] width 6 height 13
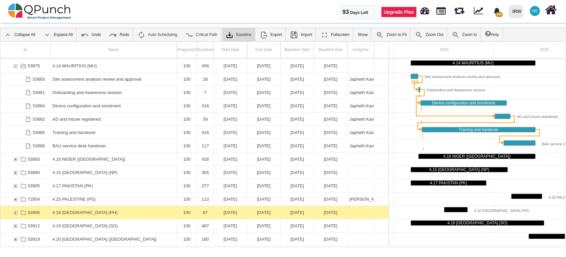
scroll to position [1094, 0]
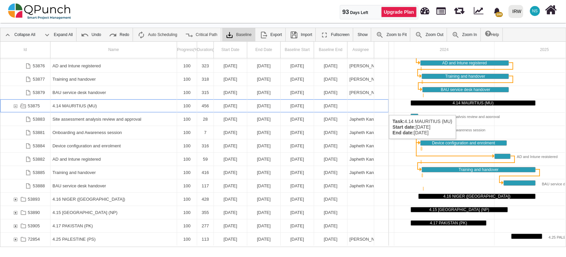
click at [14, 109] on div "53875" at bounding box center [15, 106] width 6 height 13
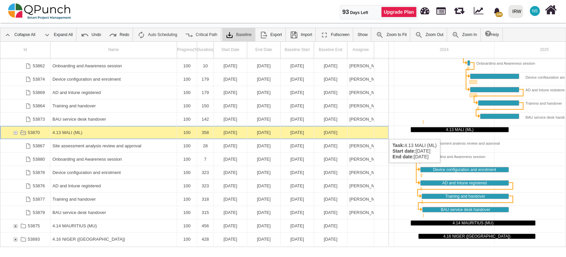
click at [14, 133] on div "53870" at bounding box center [15, 132] width 6 height 13
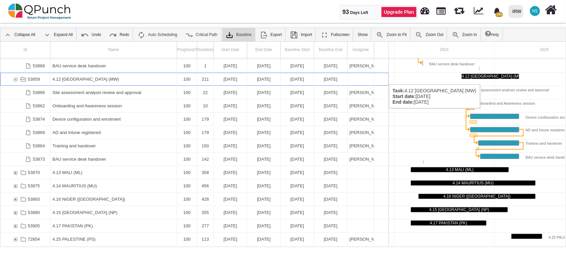
click at [15, 78] on div "53859" at bounding box center [15, 79] width 6 height 13
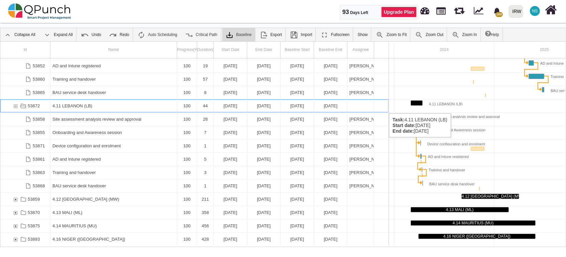
click at [16, 107] on div "53872" at bounding box center [15, 106] width 6 height 13
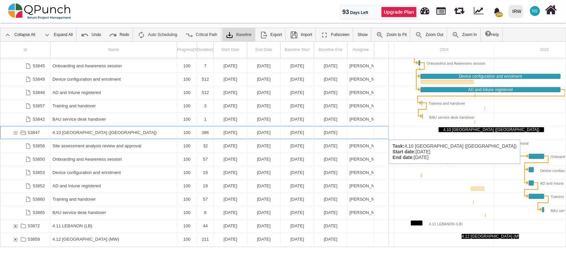
click at [11, 133] on div "53847" at bounding box center [9, 132] width 5 height 13
